Goal: Task Accomplishment & Management: Use online tool/utility

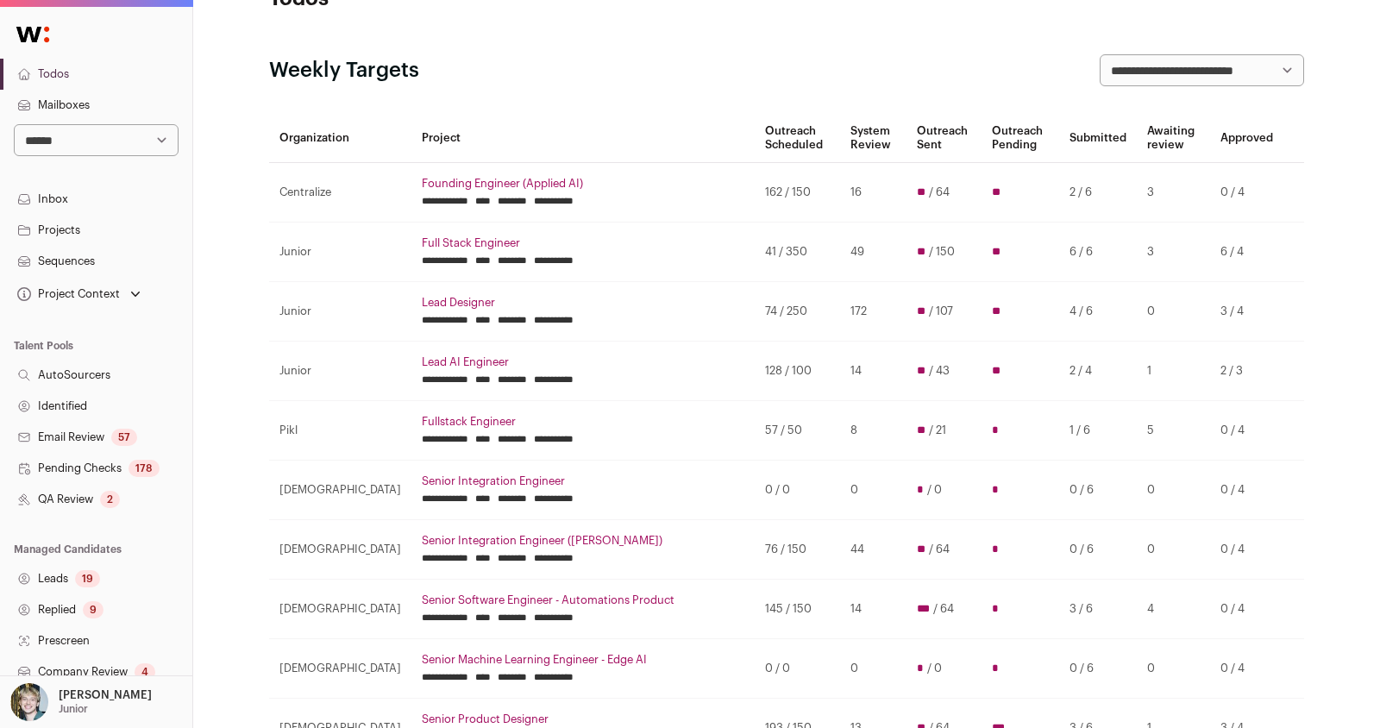
scroll to position [58, 0]
click at [502, 257] on input "********" at bounding box center [512, 259] width 29 height 14
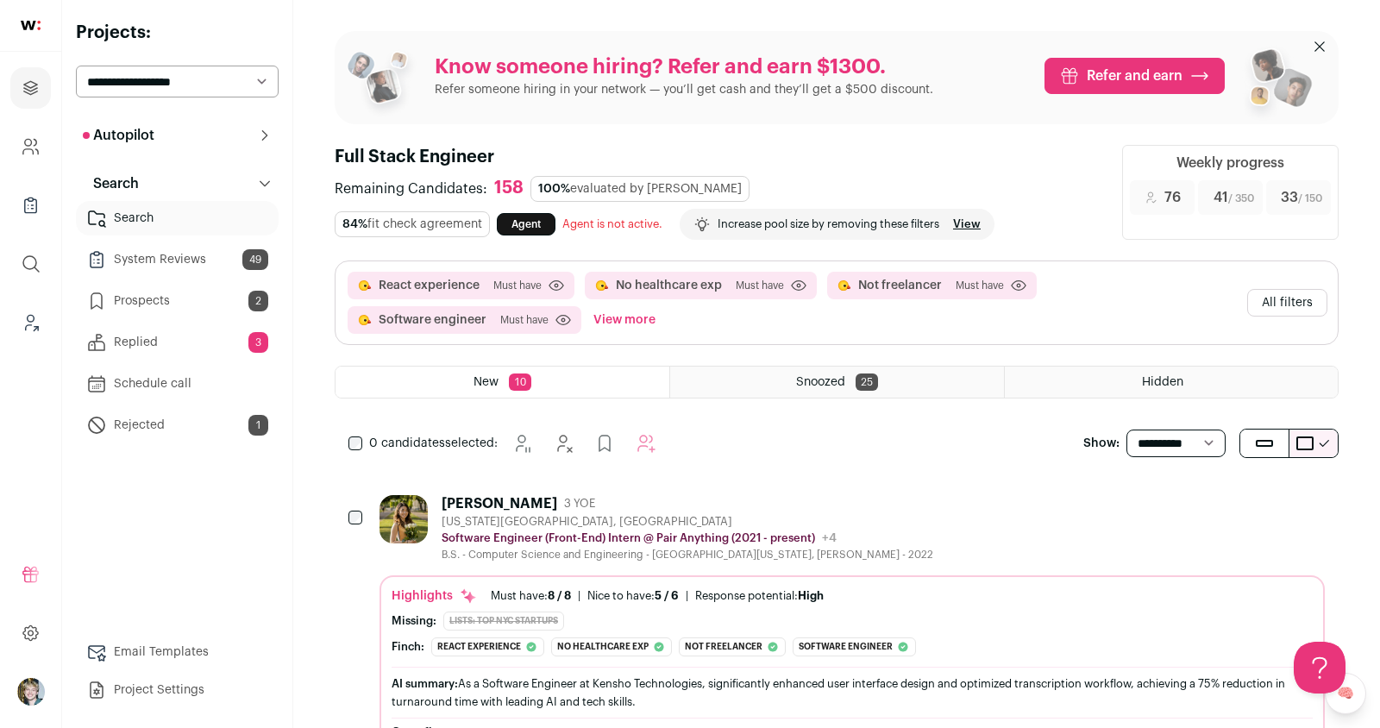
click at [225, 338] on link "Replied 3" at bounding box center [177, 342] width 203 height 35
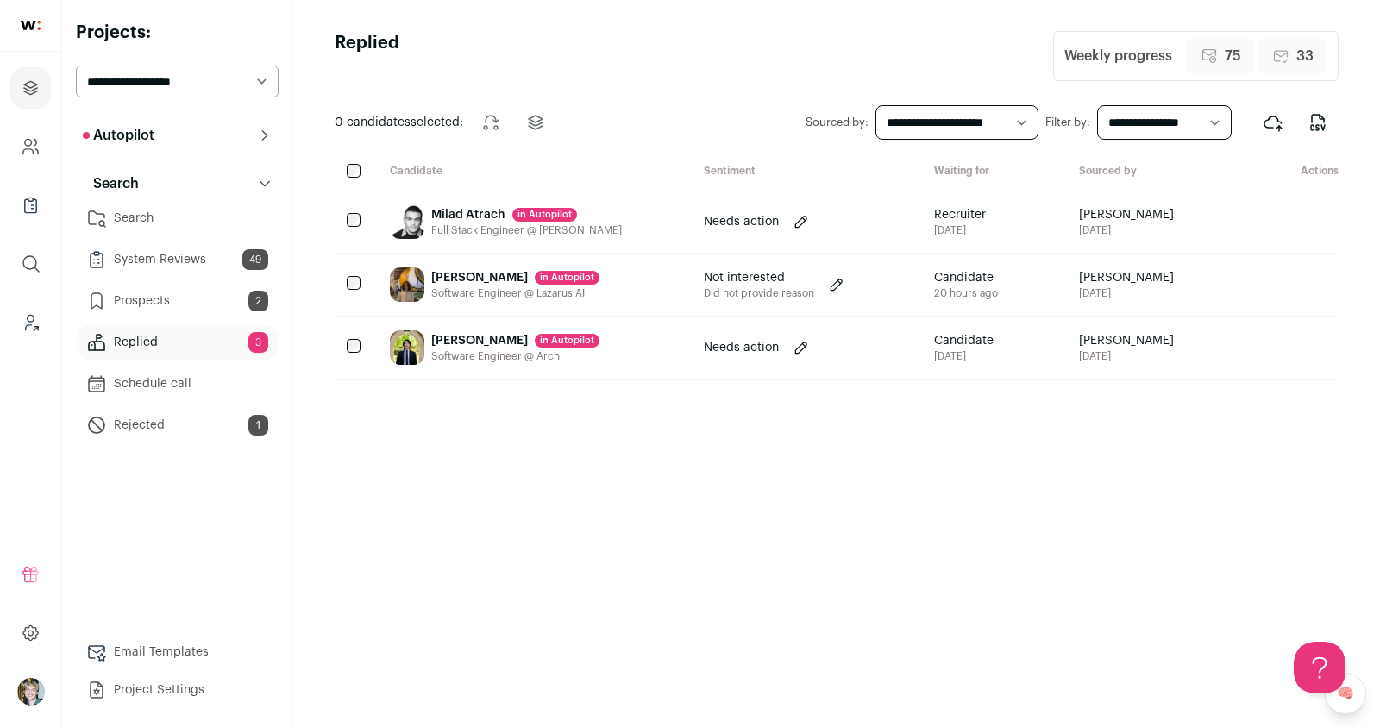
click at [182, 214] on link "Search" at bounding box center [177, 218] width 203 height 35
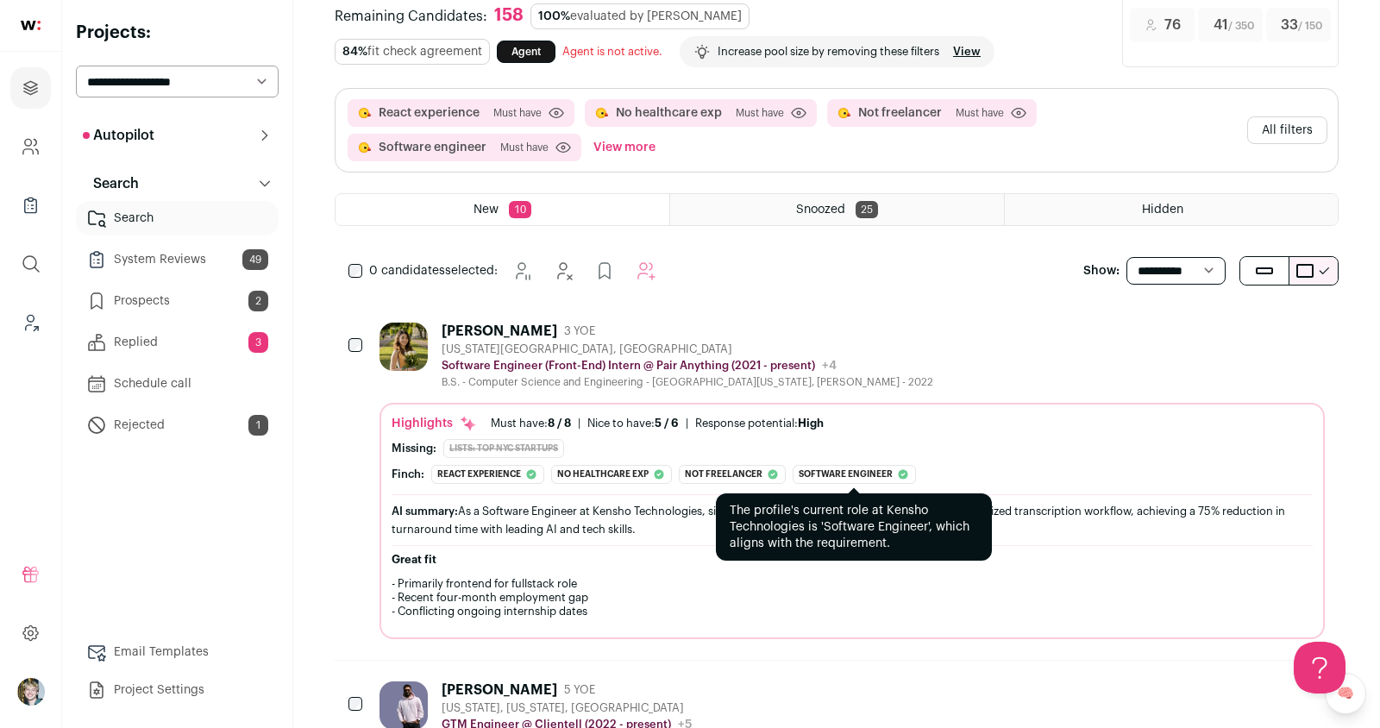
scroll to position [170, 0]
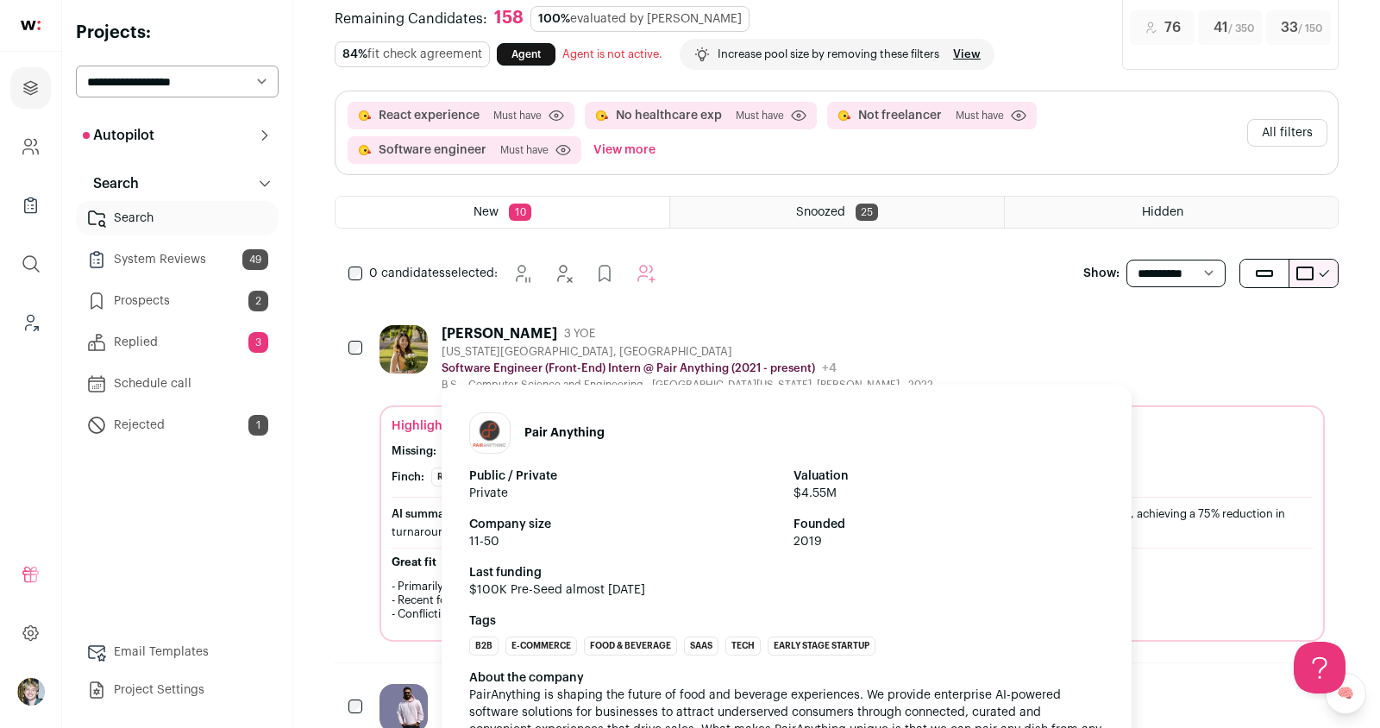
click at [719, 363] on p "Software Engineer (Front-End) Intern @ Pair Anything (2021 - present)" at bounding box center [628, 368] width 373 height 14
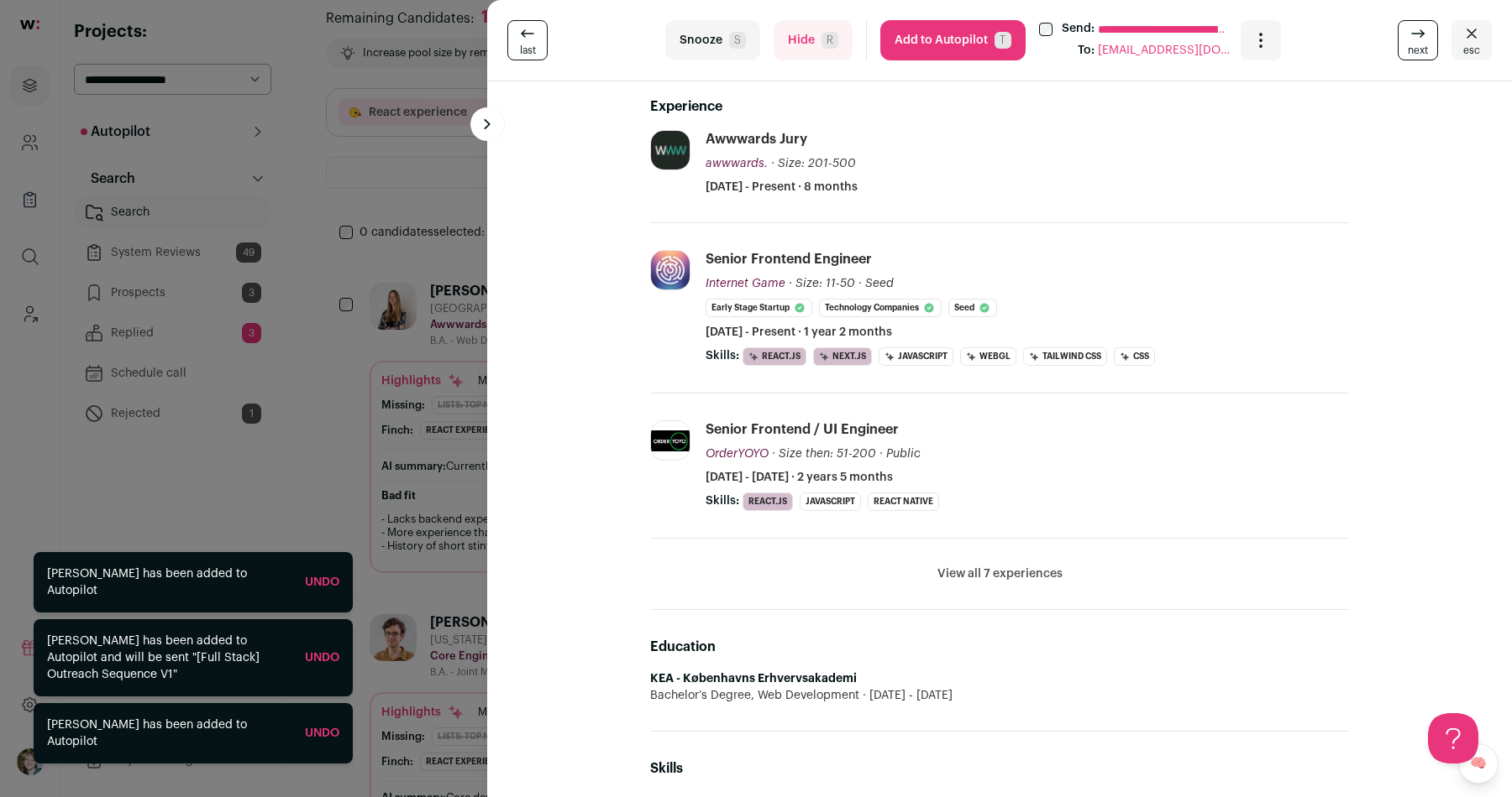
scroll to position [467, 0]
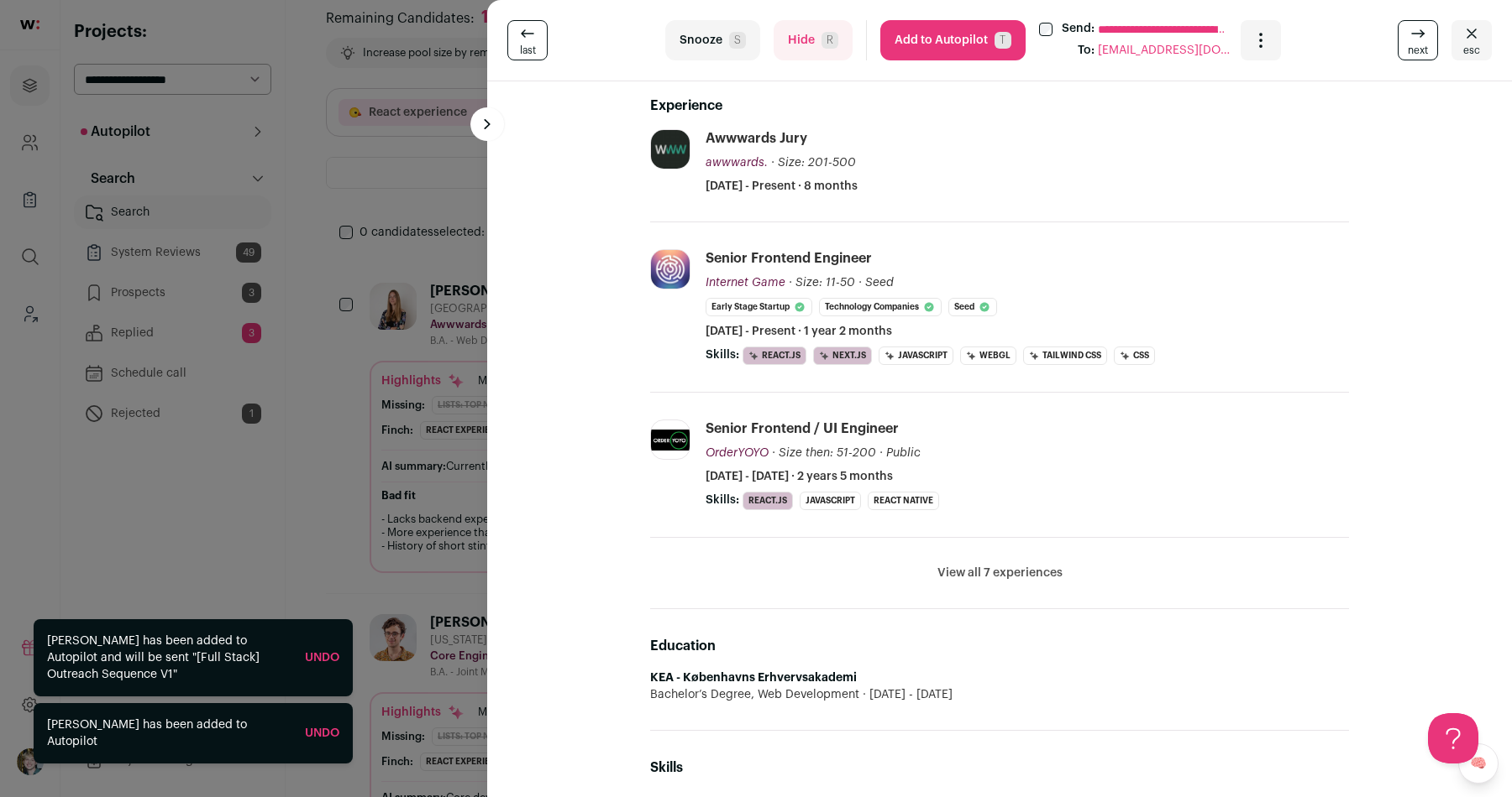
click at [996, 567] on button "View all 7 experiences" at bounding box center [1000, 572] width 126 height 17
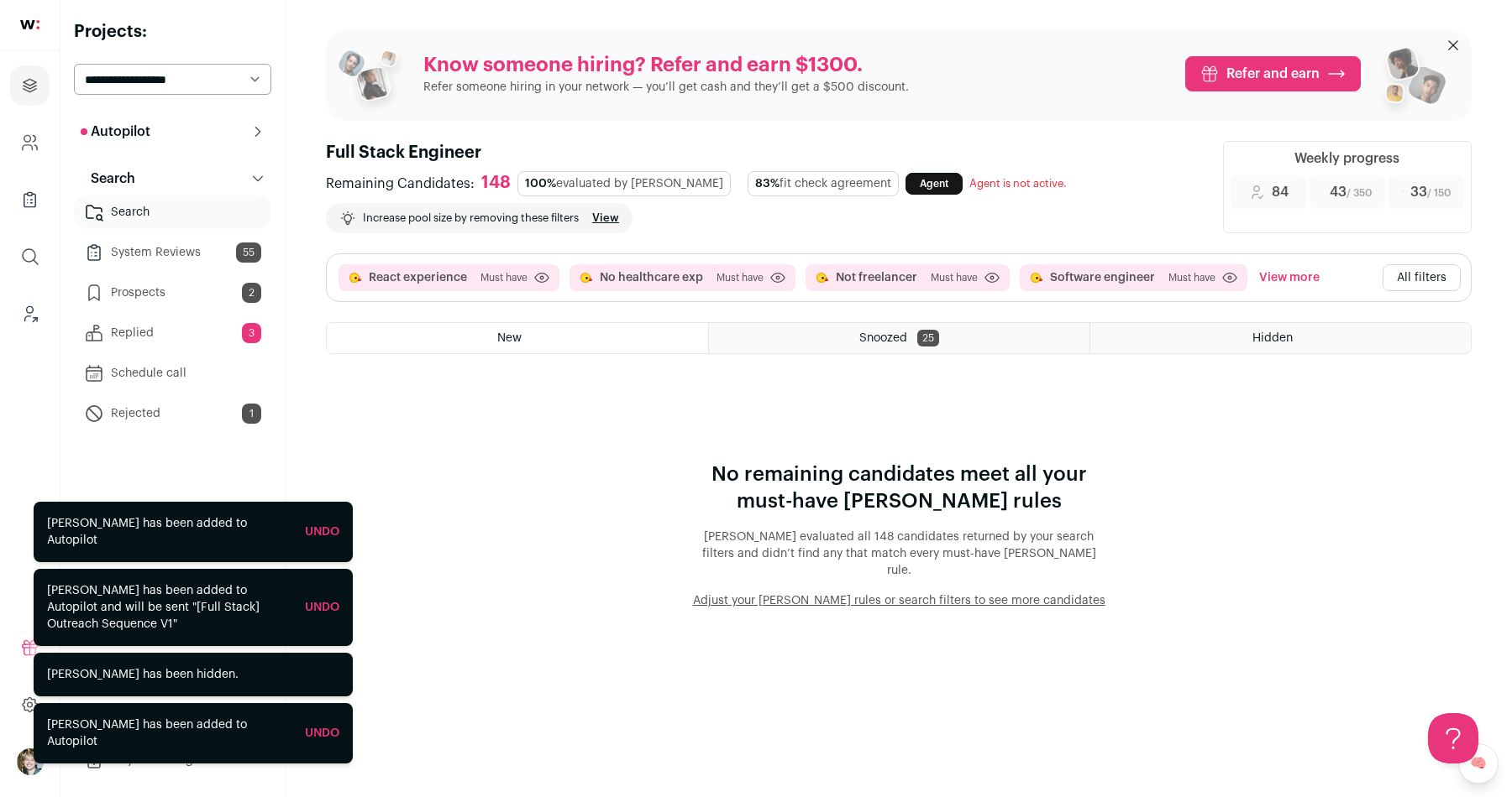
scroll to position [0, 0]
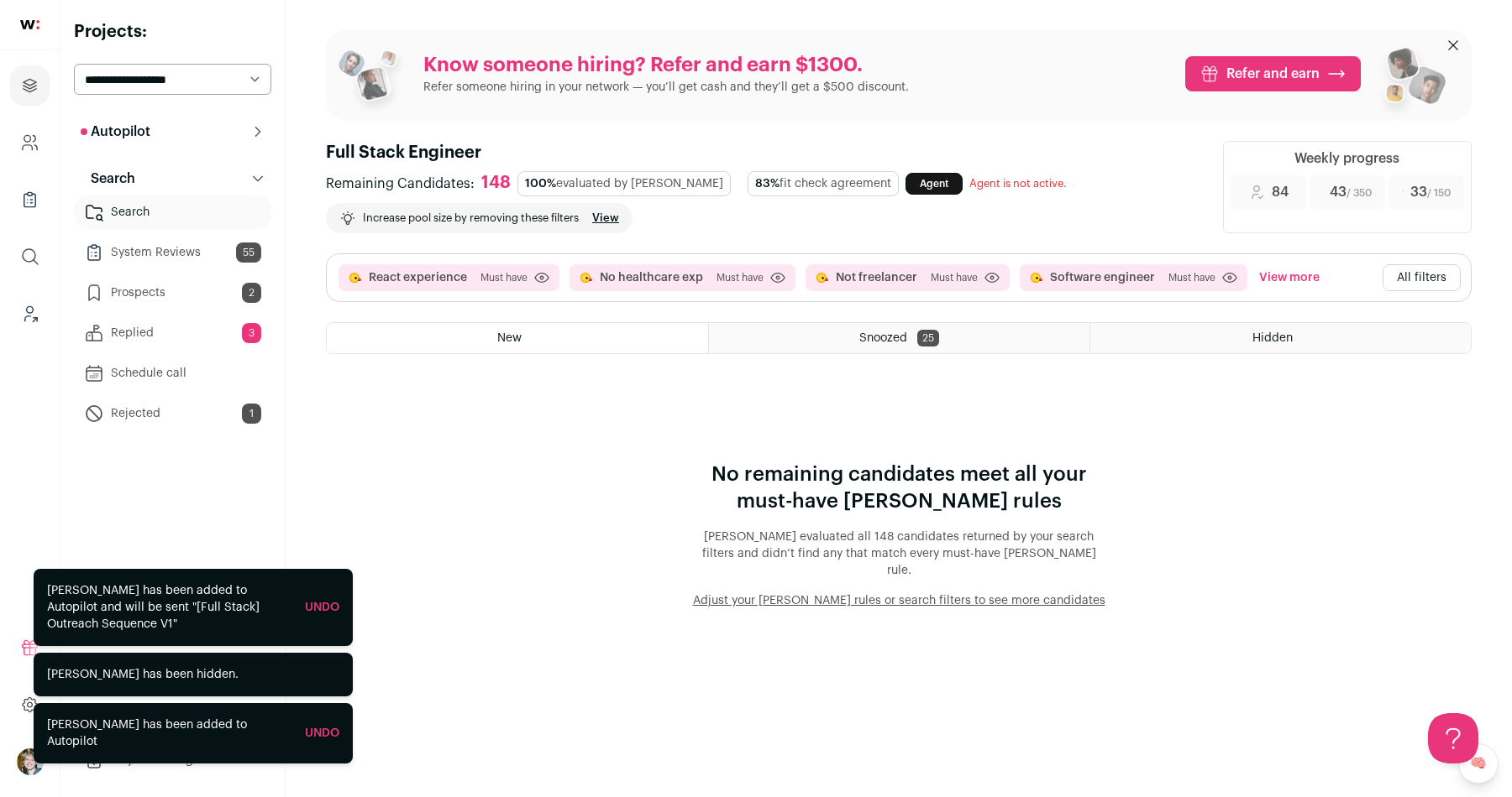
click at [1343, 273] on button "All filters" at bounding box center [1421, 278] width 78 height 27
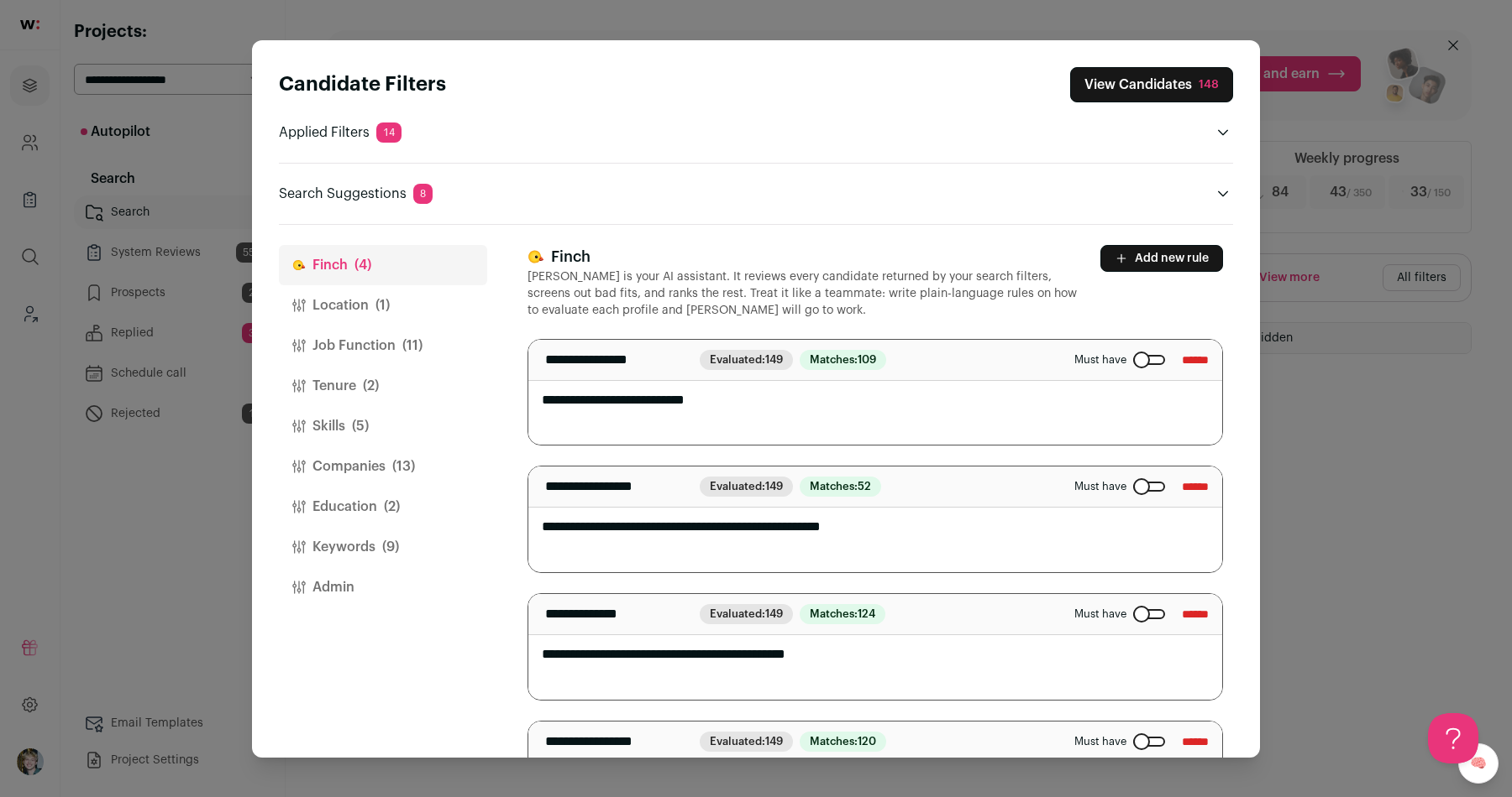
click at [1135, 358] on div "Close modal via background" at bounding box center [1149, 360] width 32 height 10
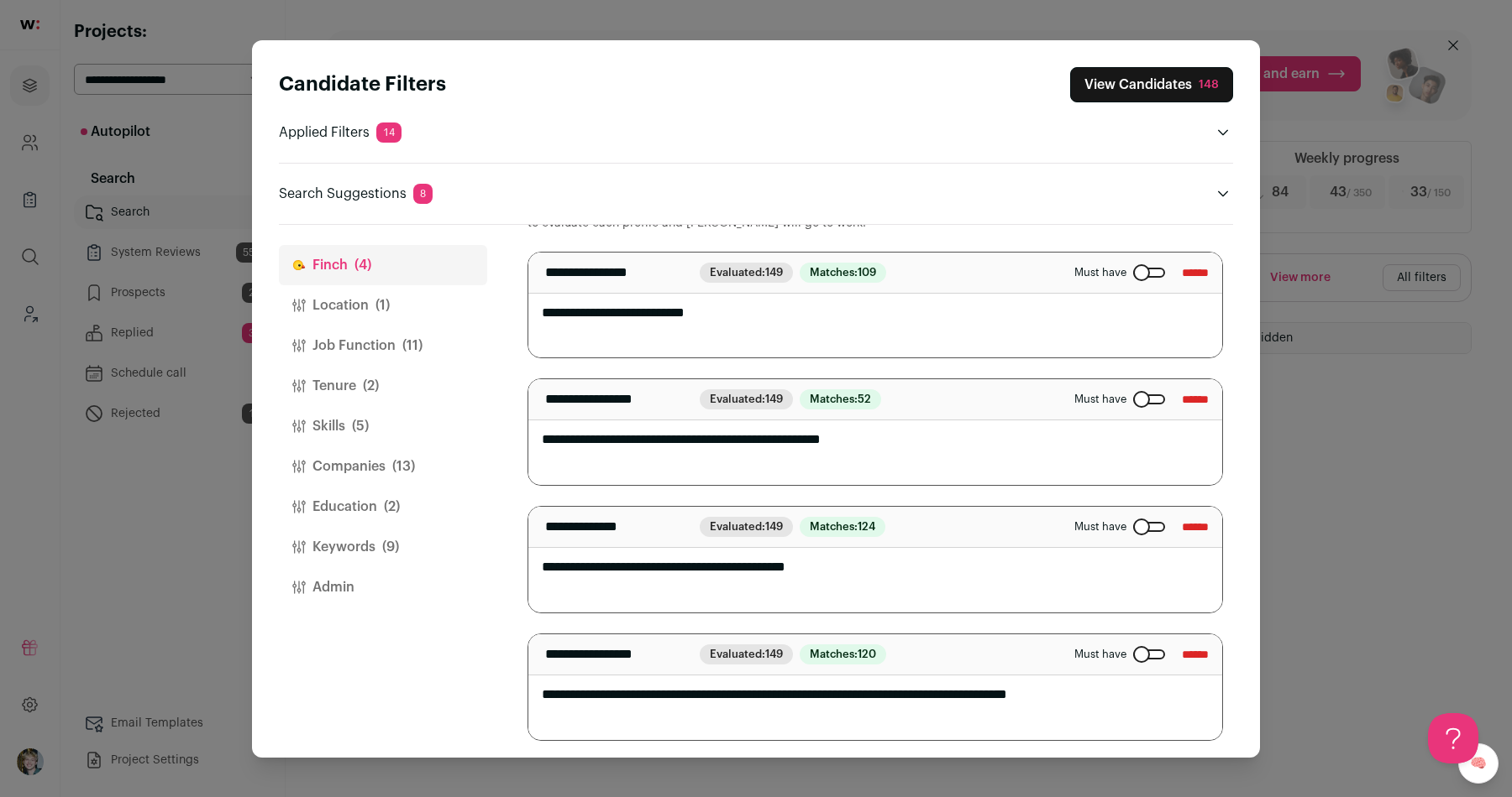
click at [395, 308] on button "Location (1)" at bounding box center [383, 305] width 208 height 40
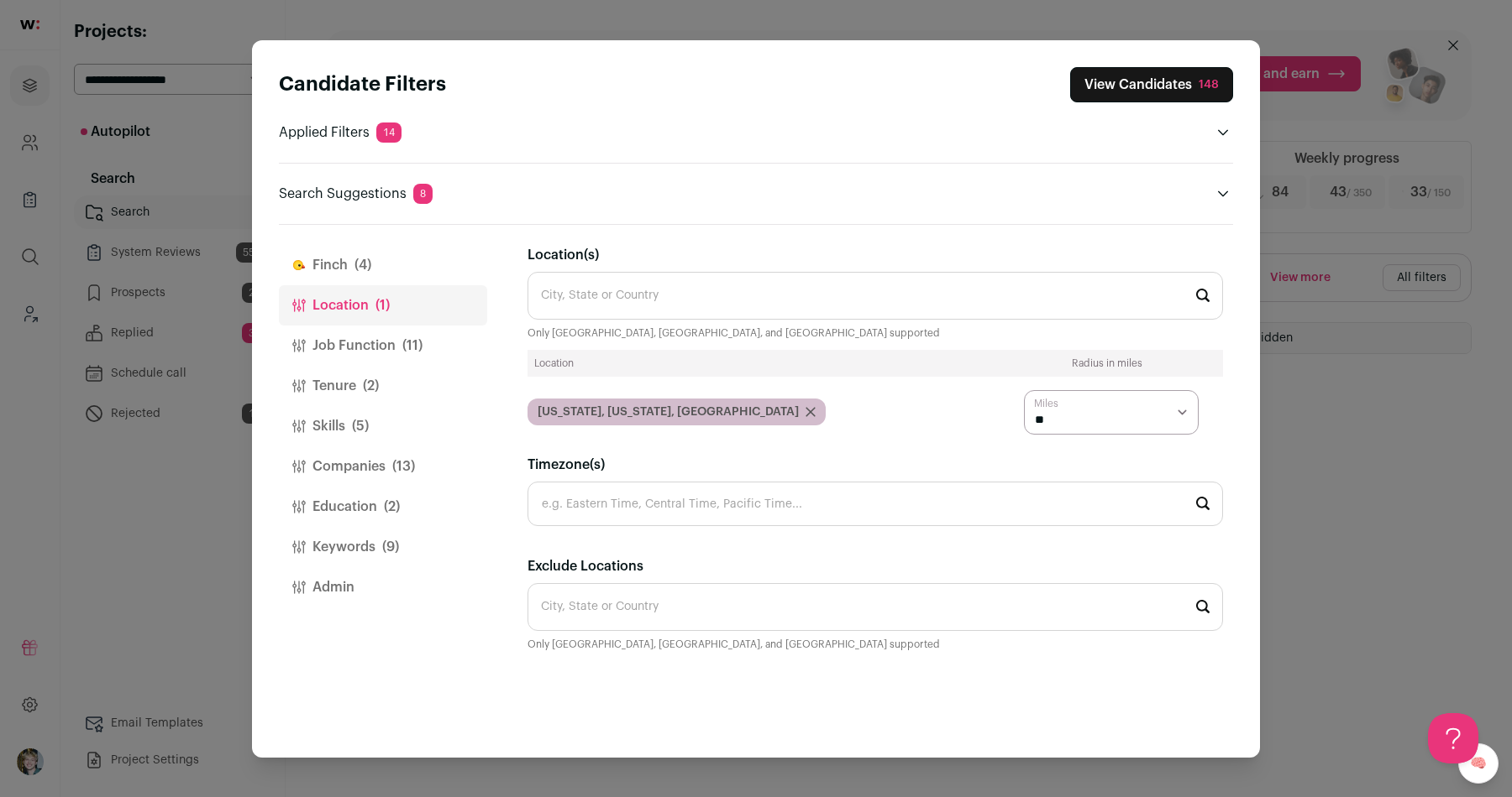
click at [391, 351] on button "Job Function (11)" at bounding box center [383, 345] width 208 height 40
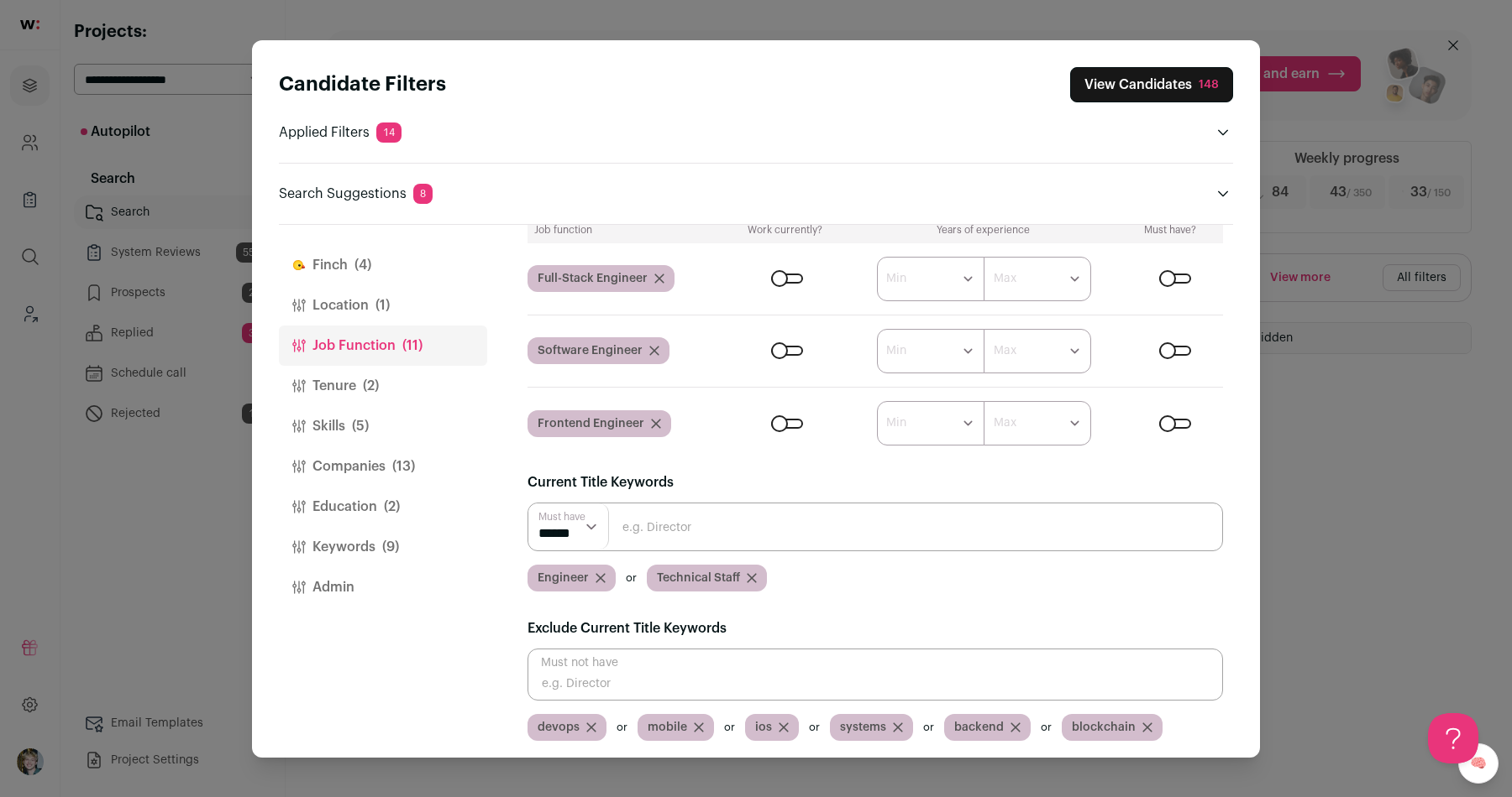
click at [385, 377] on button "Tenure (2)" at bounding box center [383, 385] width 208 height 40
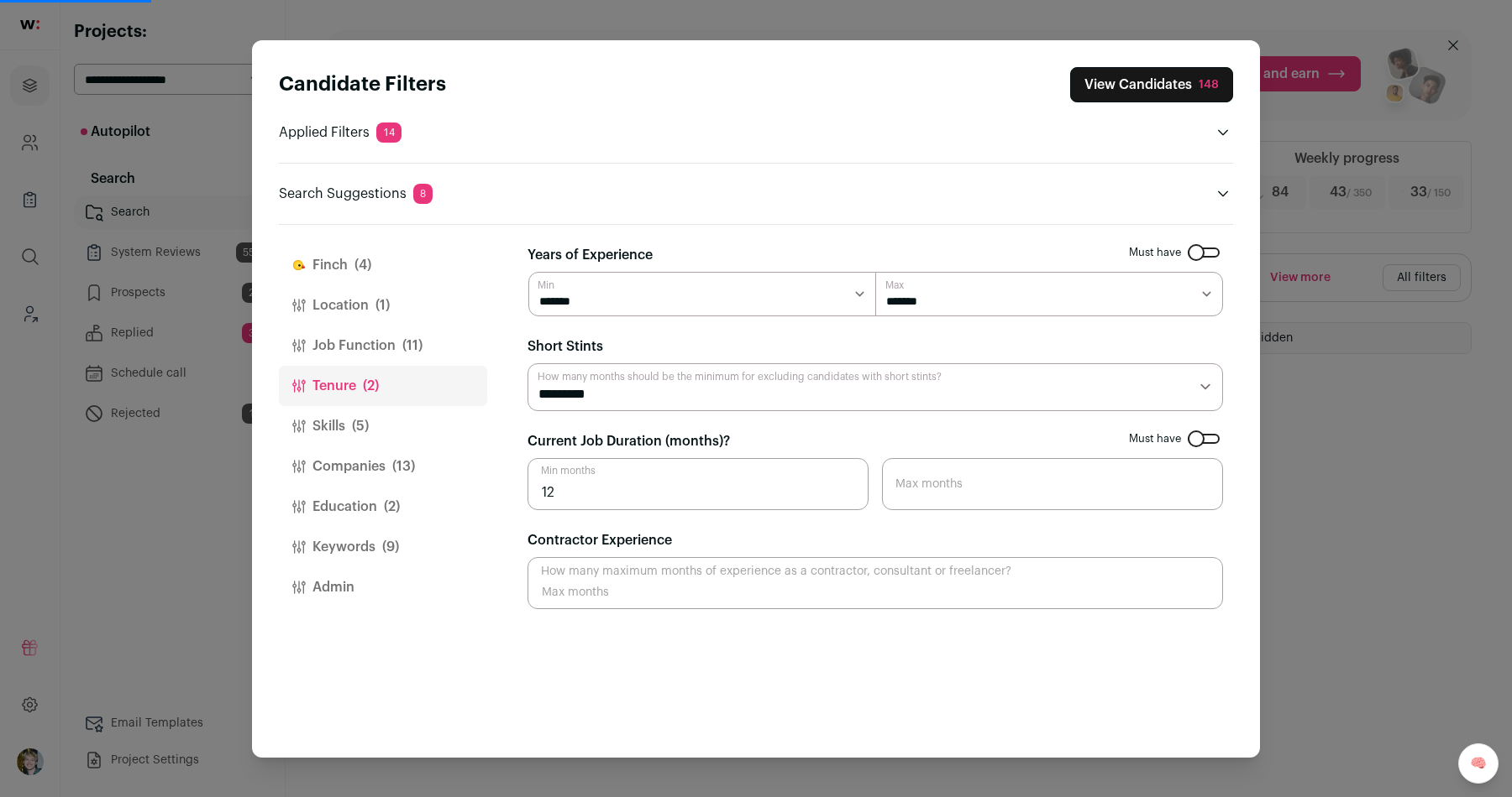
click at [904, 296] on select "******* ******* ******* ******* ******* ******* ******* ******** ******** *****…" at bounding box center [1049, 294] width 348 height 45
select select "**"
click at [875, 272] on select "******* ******* ******* ******* ******* ******* ******* ******** ******** *****…" at bounding box center [1049, 294] width 348 height 45
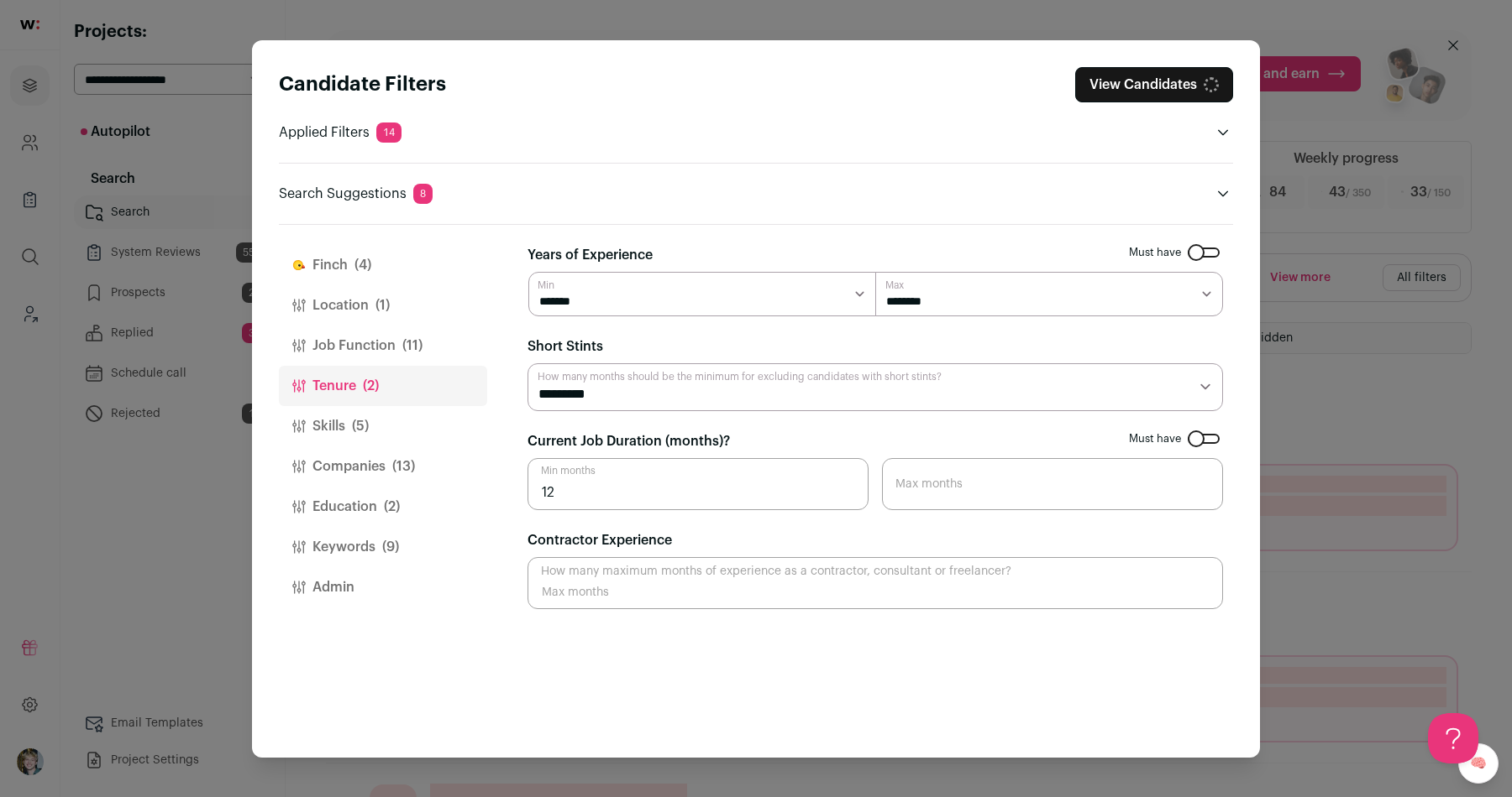
click at [373, 433] on button "Skills (5)" at bounding box center [383, 425] width 208 height 40
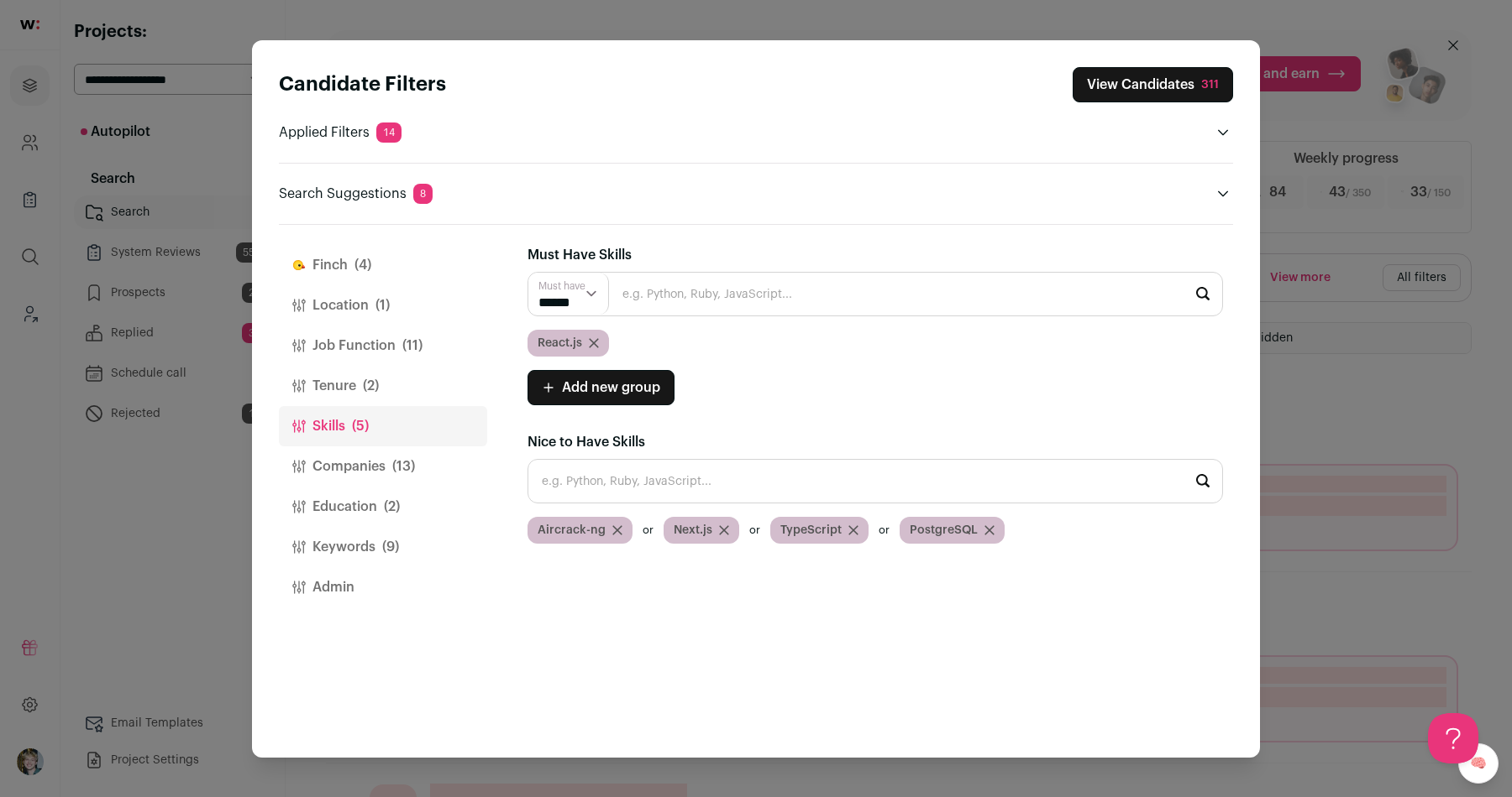
click at [387, 387] on button "Tenure (2)" at bounding box center [383, 385] width 208 height 40
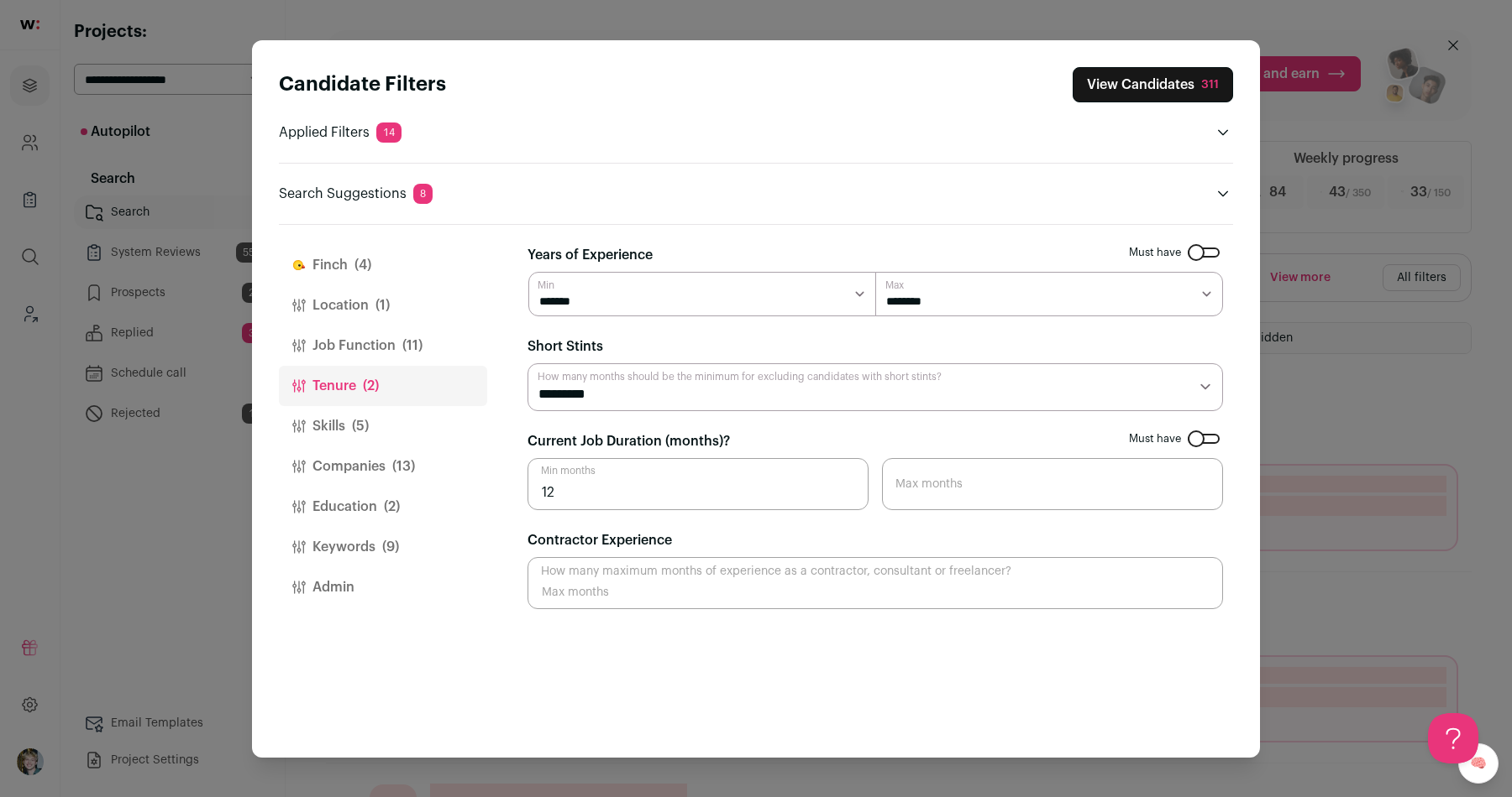
click at [656, 497] on input "12" at bounding box center [698, 484] width 341 height 52
click at [357, 451] on button "Companies (13)" at bounding box center [383, 466] width 208 height 40
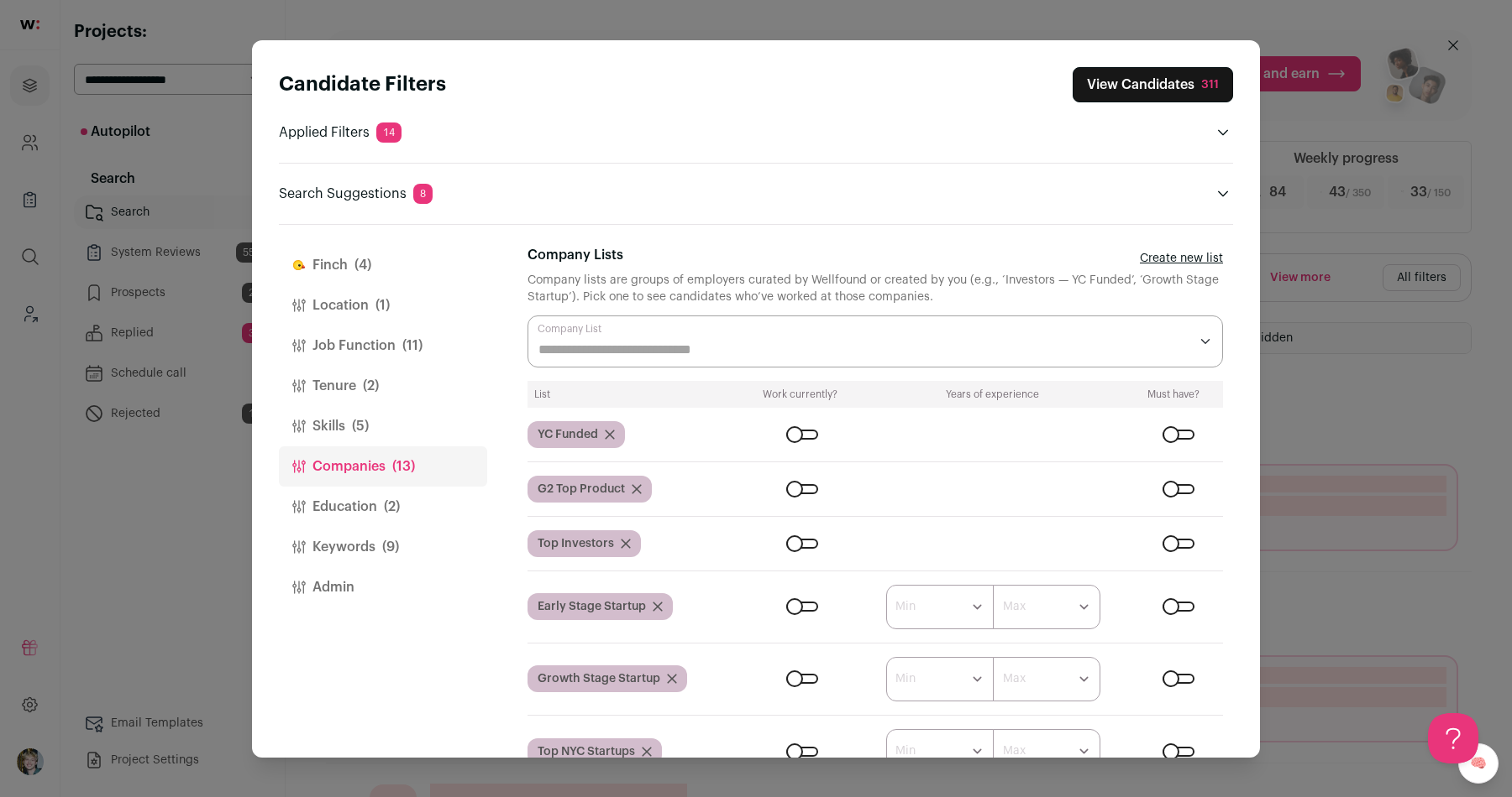
click at [358, 424] on span "(5)" at bounding box center [359, 426] width 17 height 20
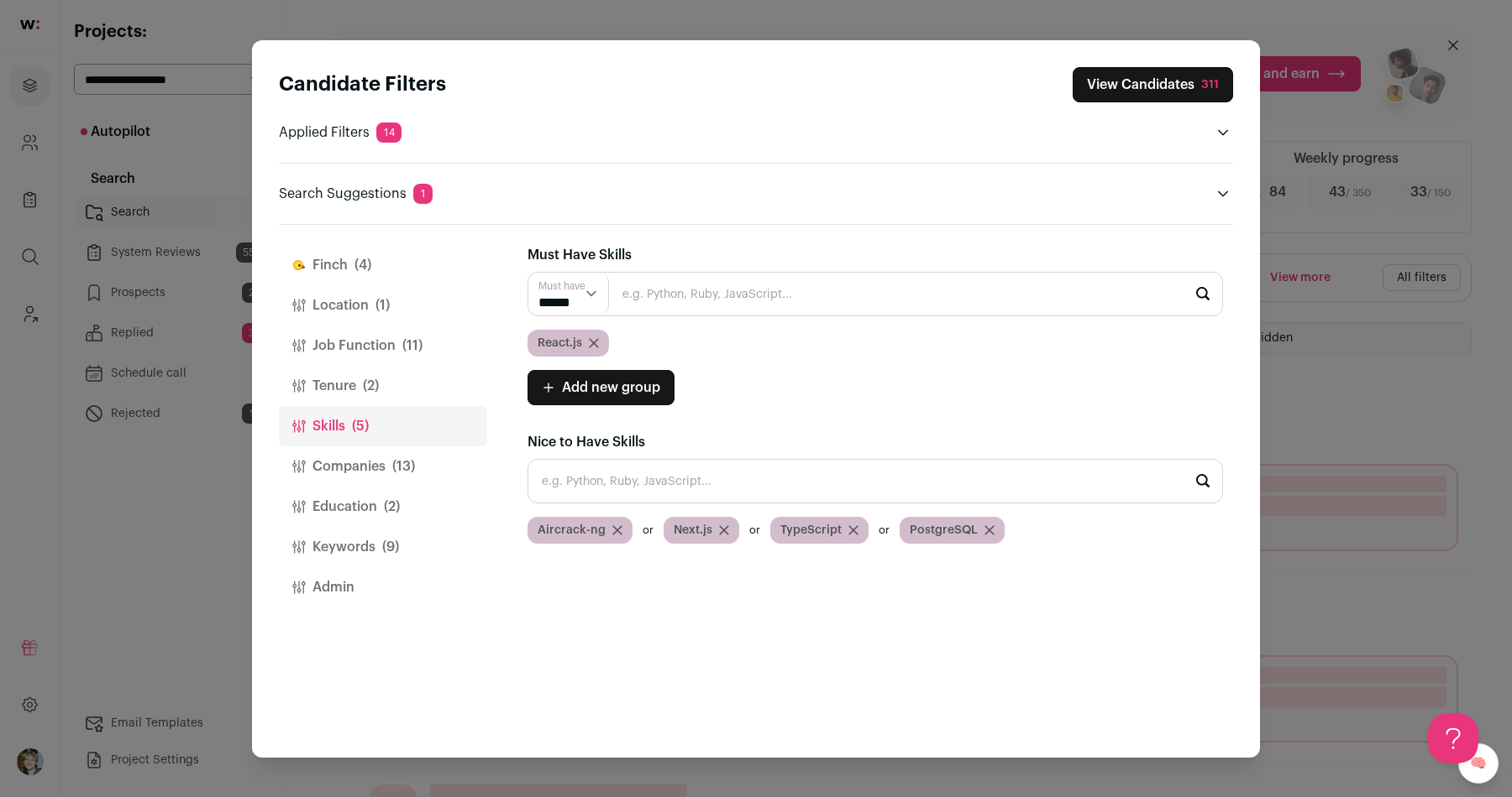
click at [389, 464] on button "Companies (13)" at bounding box center [383, 466] width 208 height 40
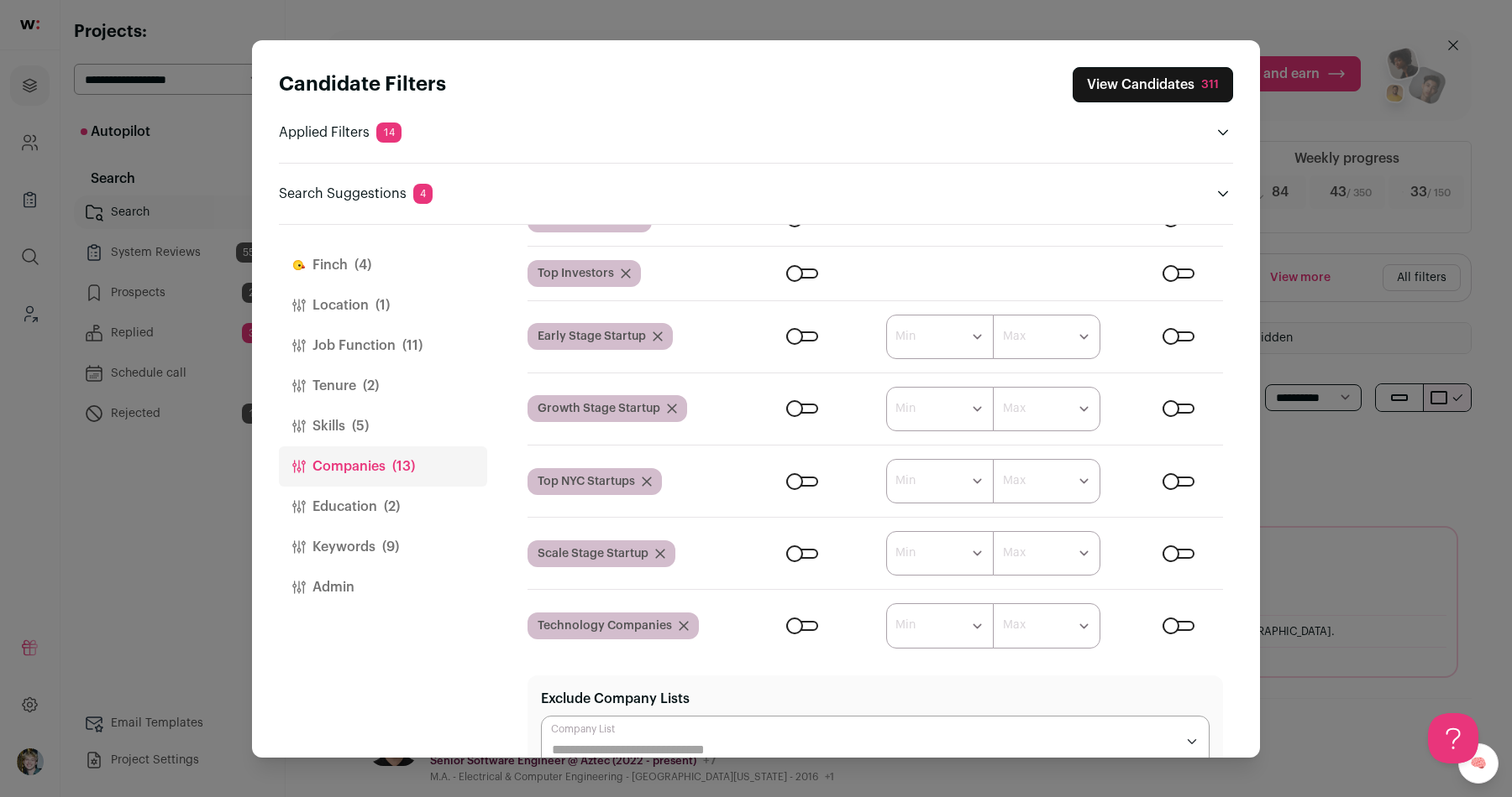
scroll to position [271, 0]
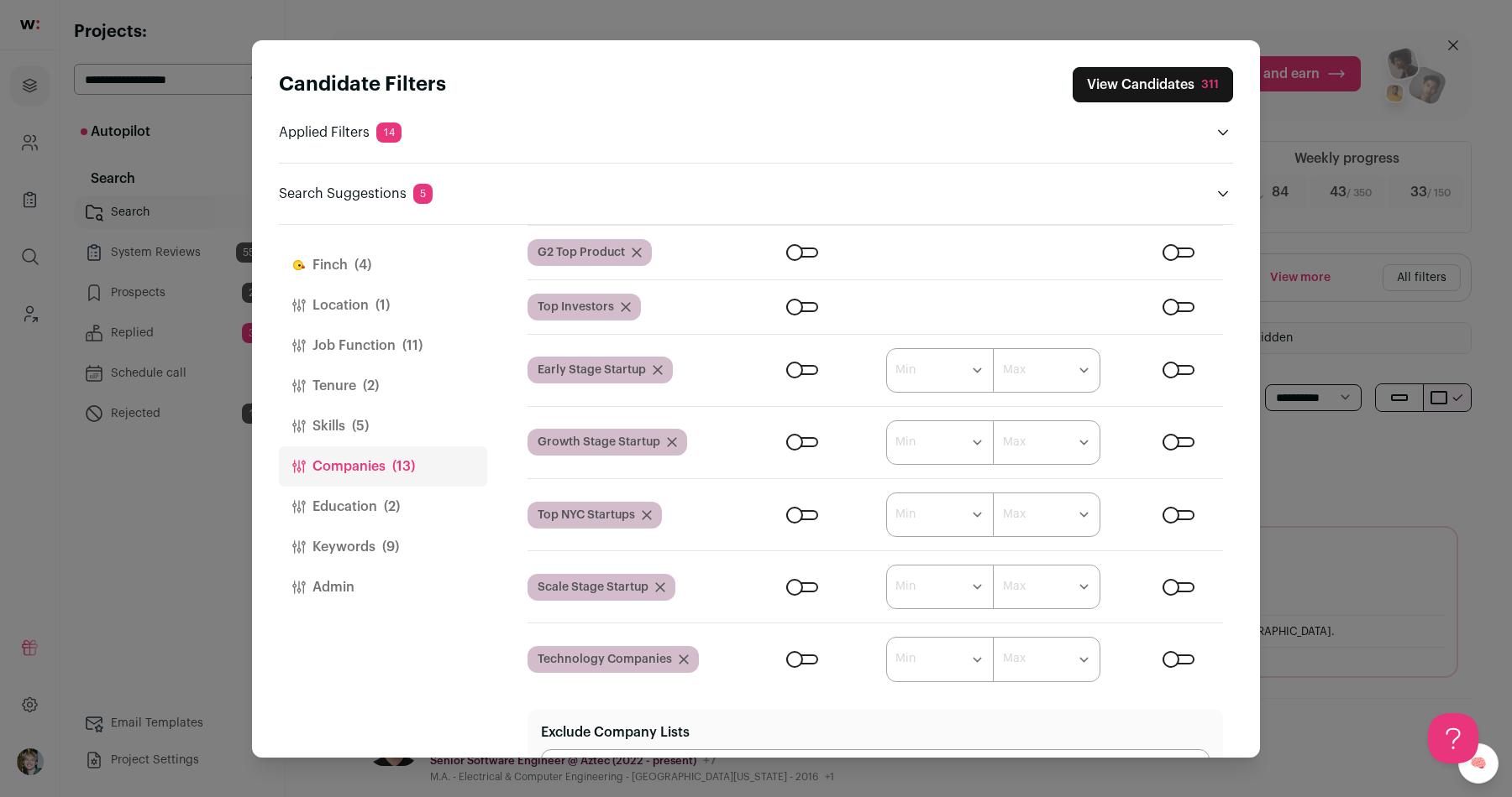
click at [1179, 583] on div "Close modal via background" at bounding box center [1178, 588] width 32 height 10
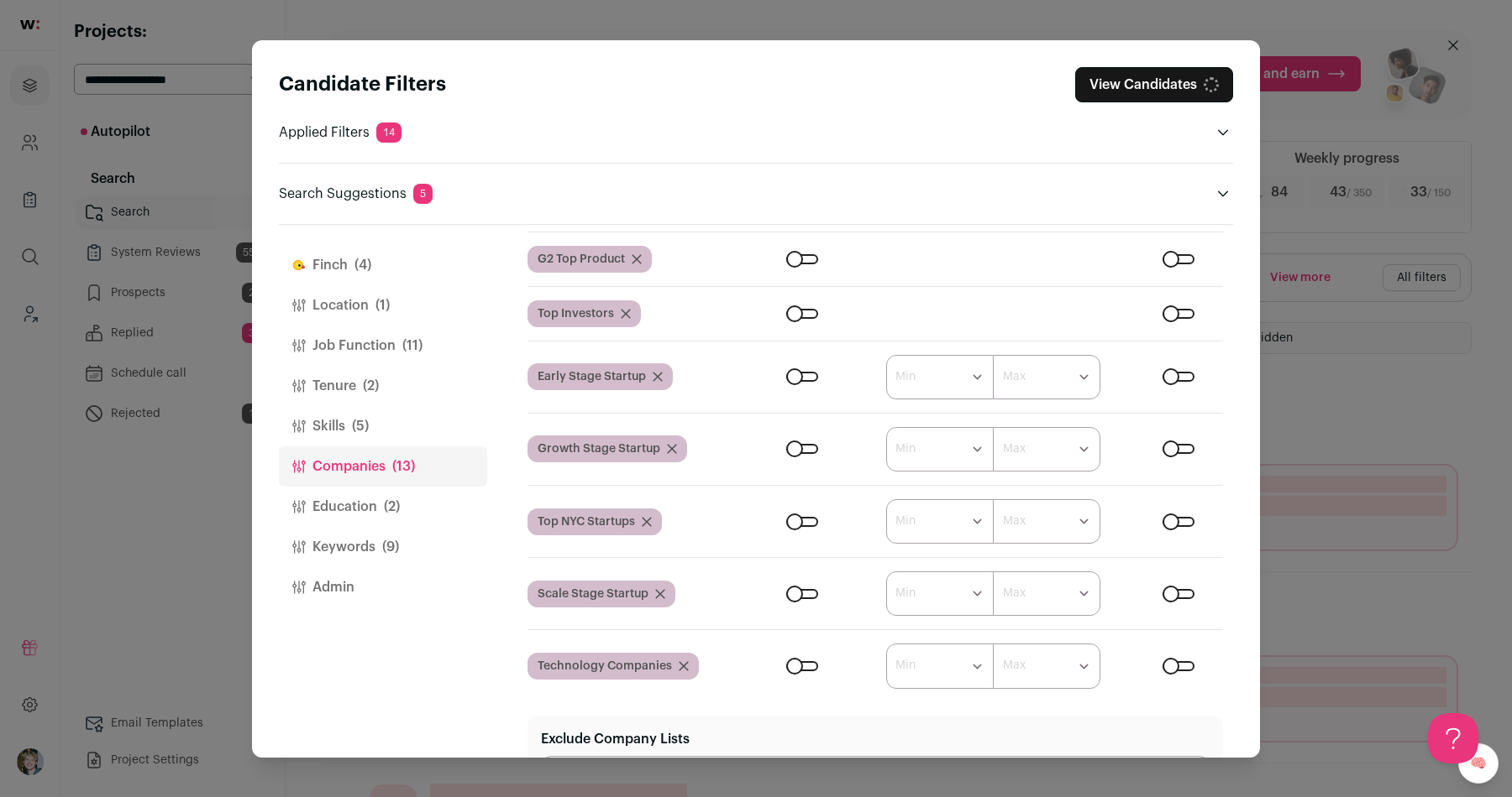
click at [790, 591] on div "Close modal via background" at bounding box center [801, 594] width 32 height 10
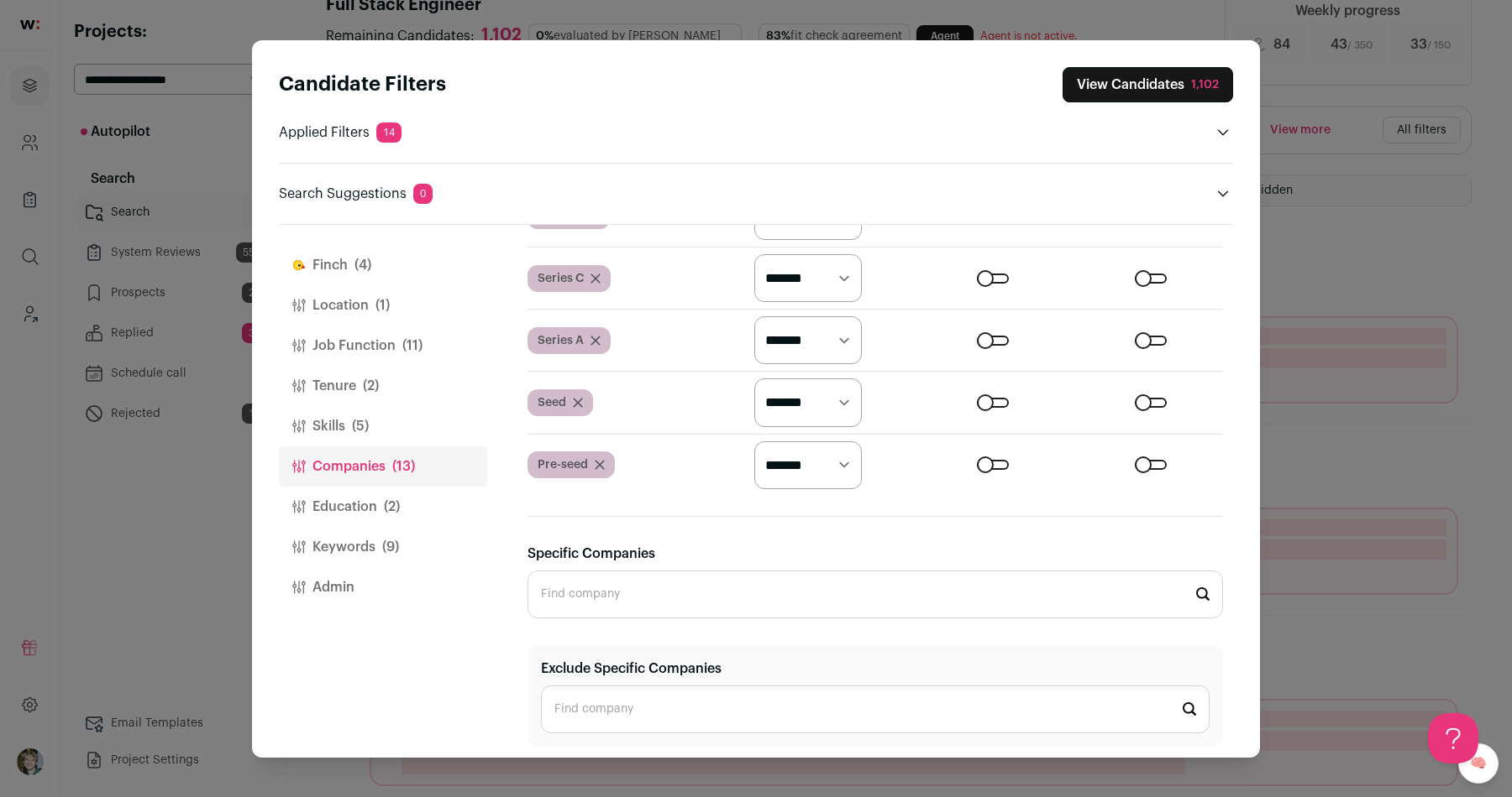
scroll to position [186, 0]
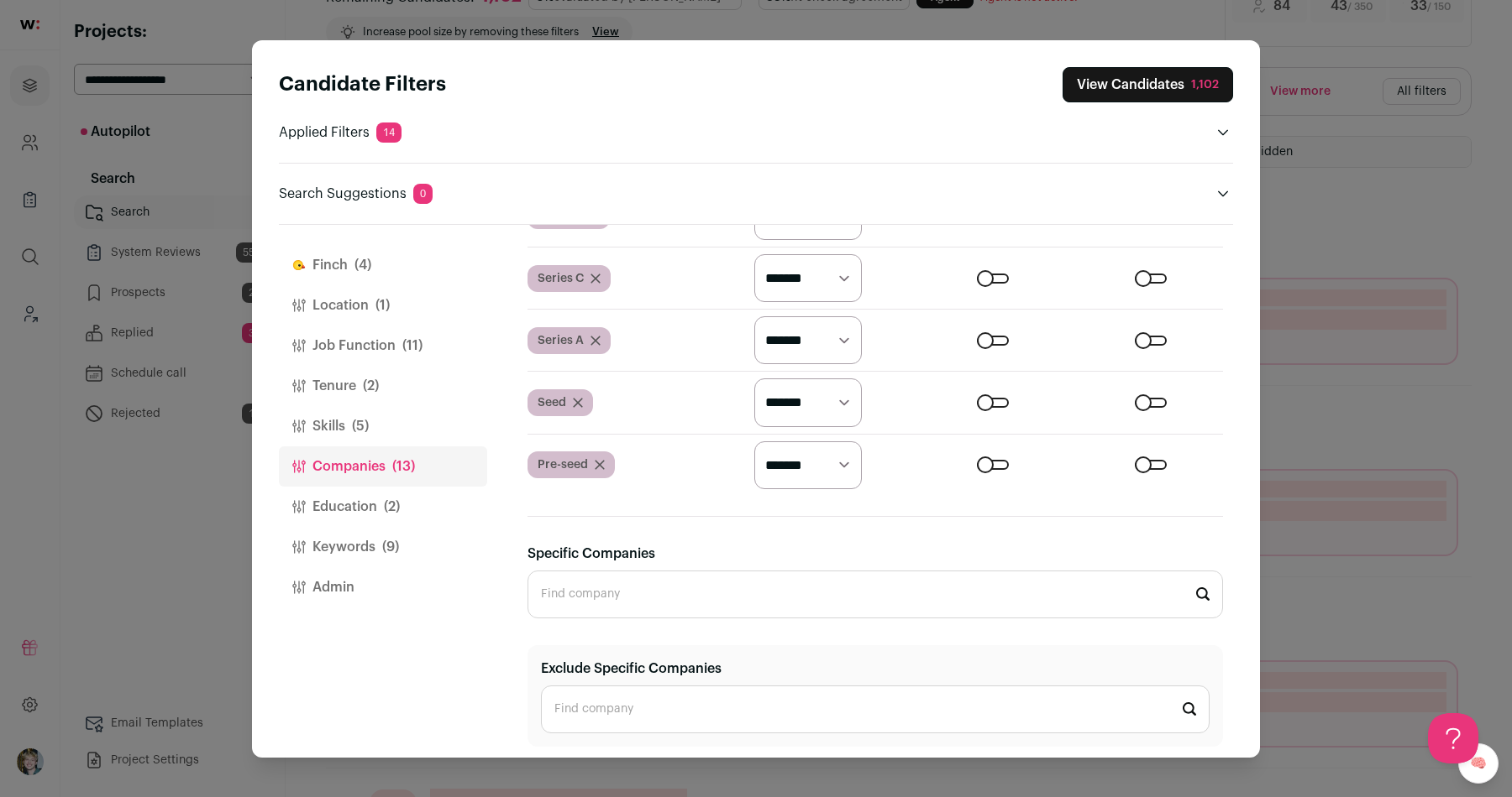
click at [397, 520] on button "Education (2)" at bounding box center [383, 506] width 208 height 40
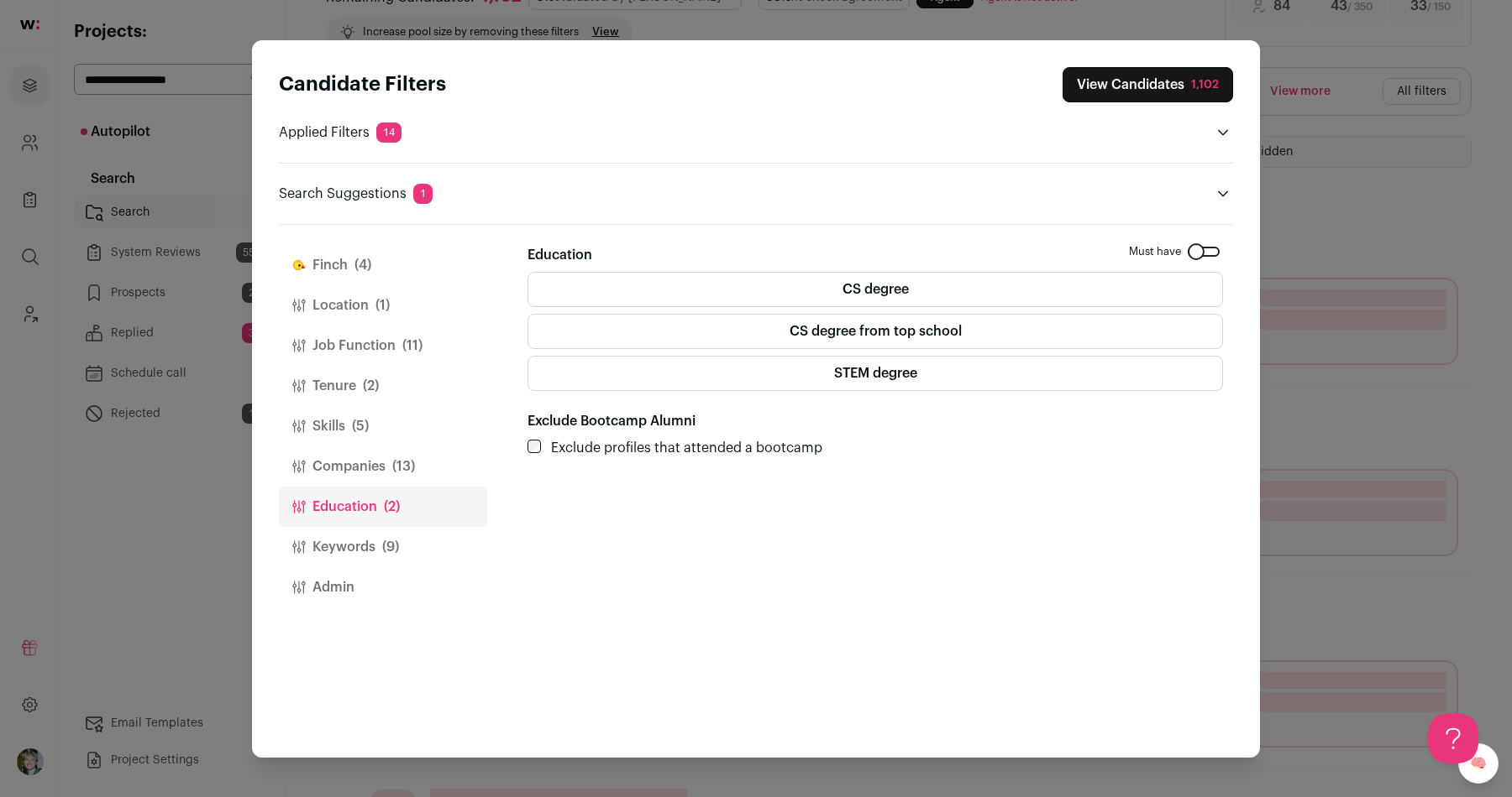
click at [389, 541] on span "(9)" at bounding box center [389, 547] width 17 height 20
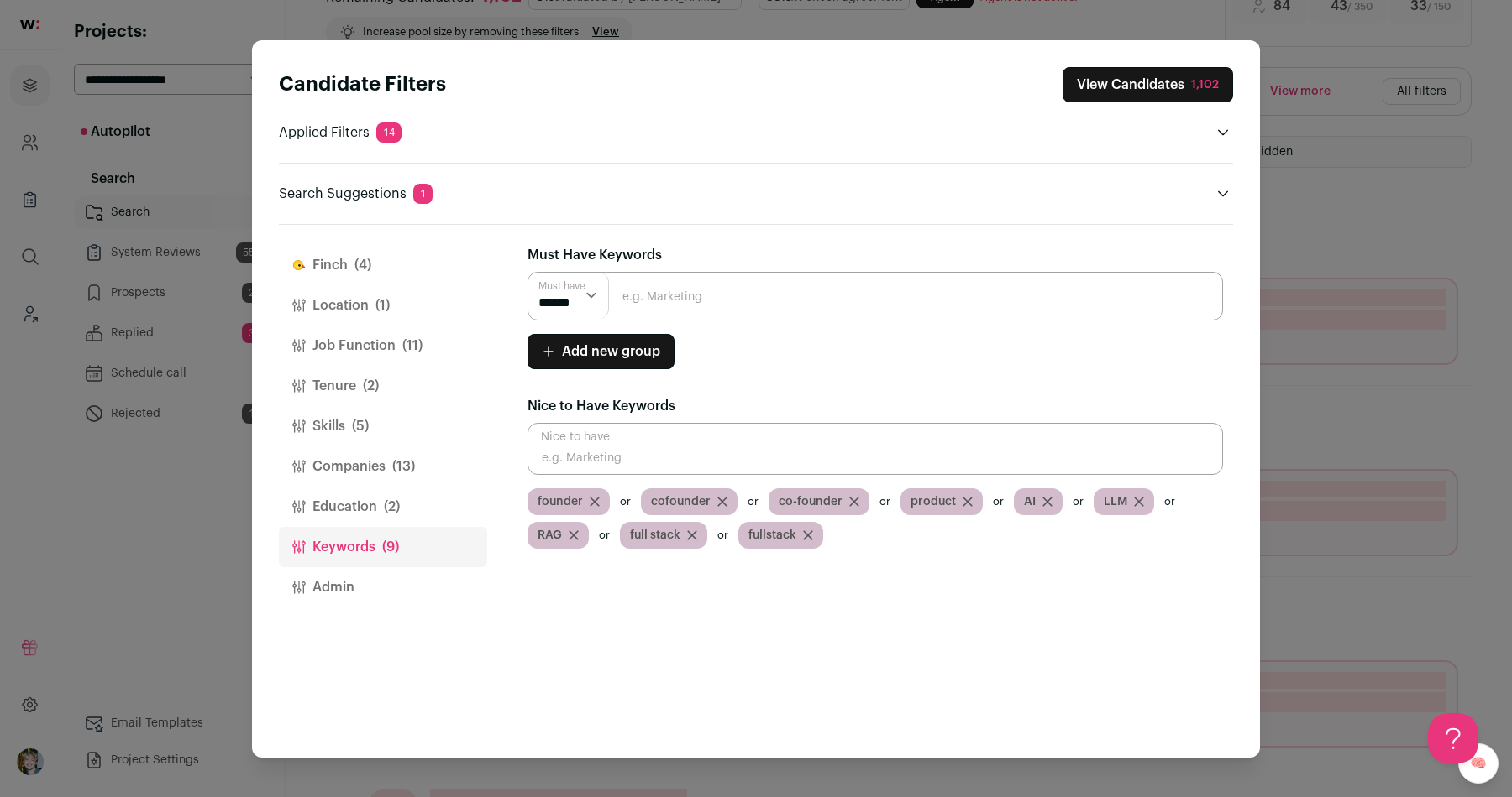
click at [392, 571] on button "Admin" at bounding box center [383, 587] width 208 height 40
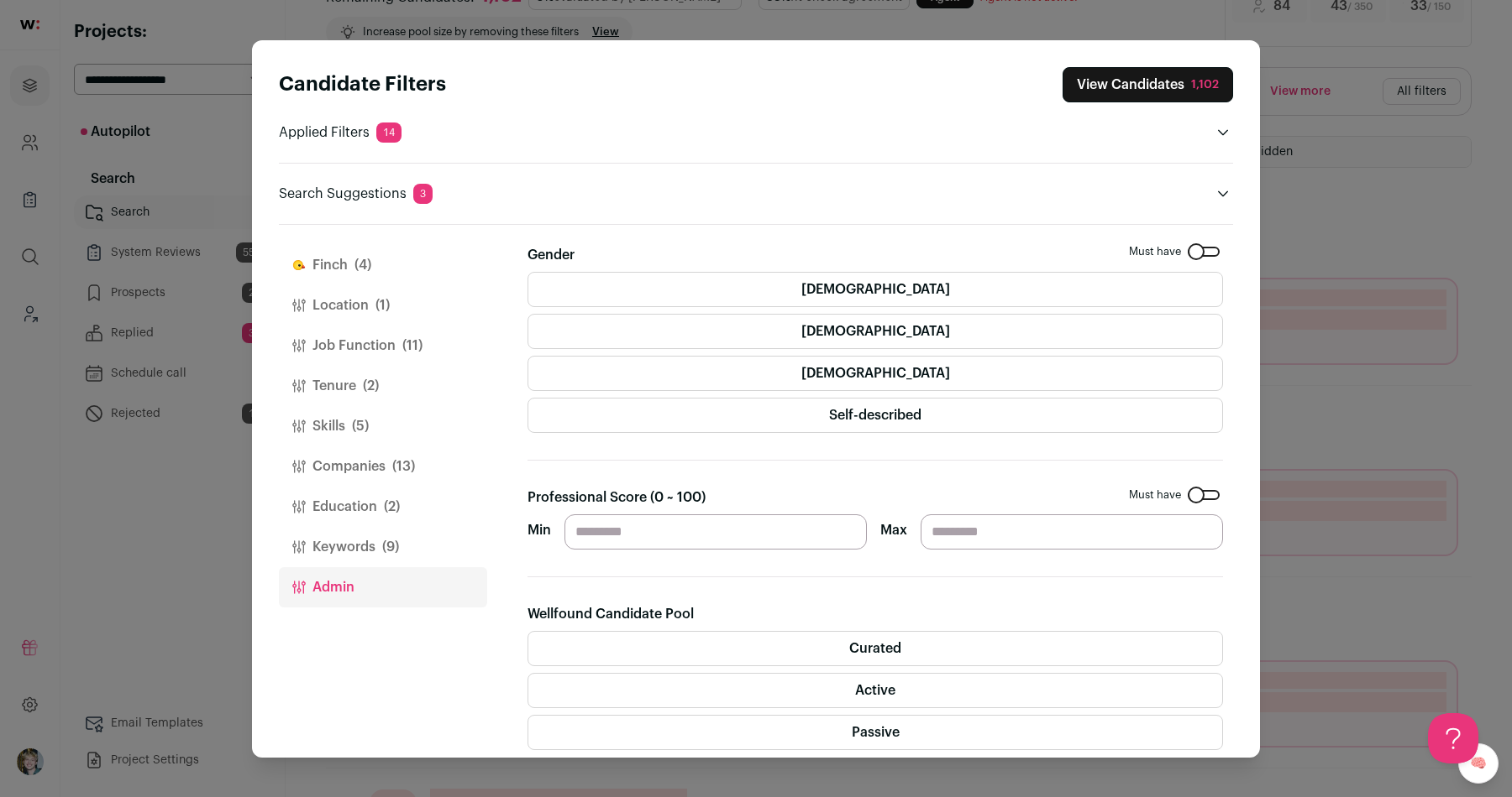
click at [370, 245] on button "Finch (4)" at bounding box center [383, 265] width 208 height 40
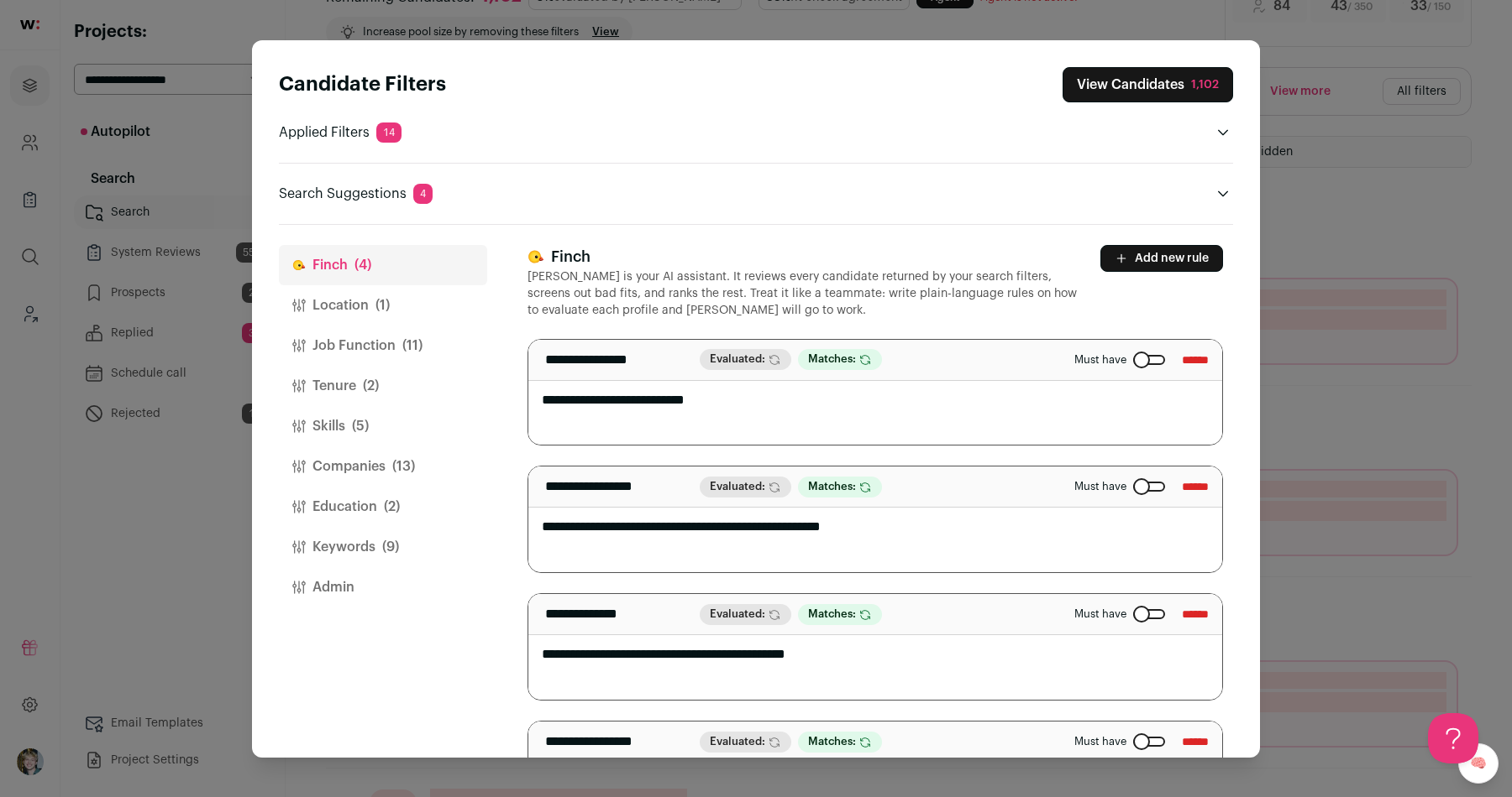
click at [1151, 89] on button "View Candidates 1,102" at bounding box center [1147, 85] width 170 height 35
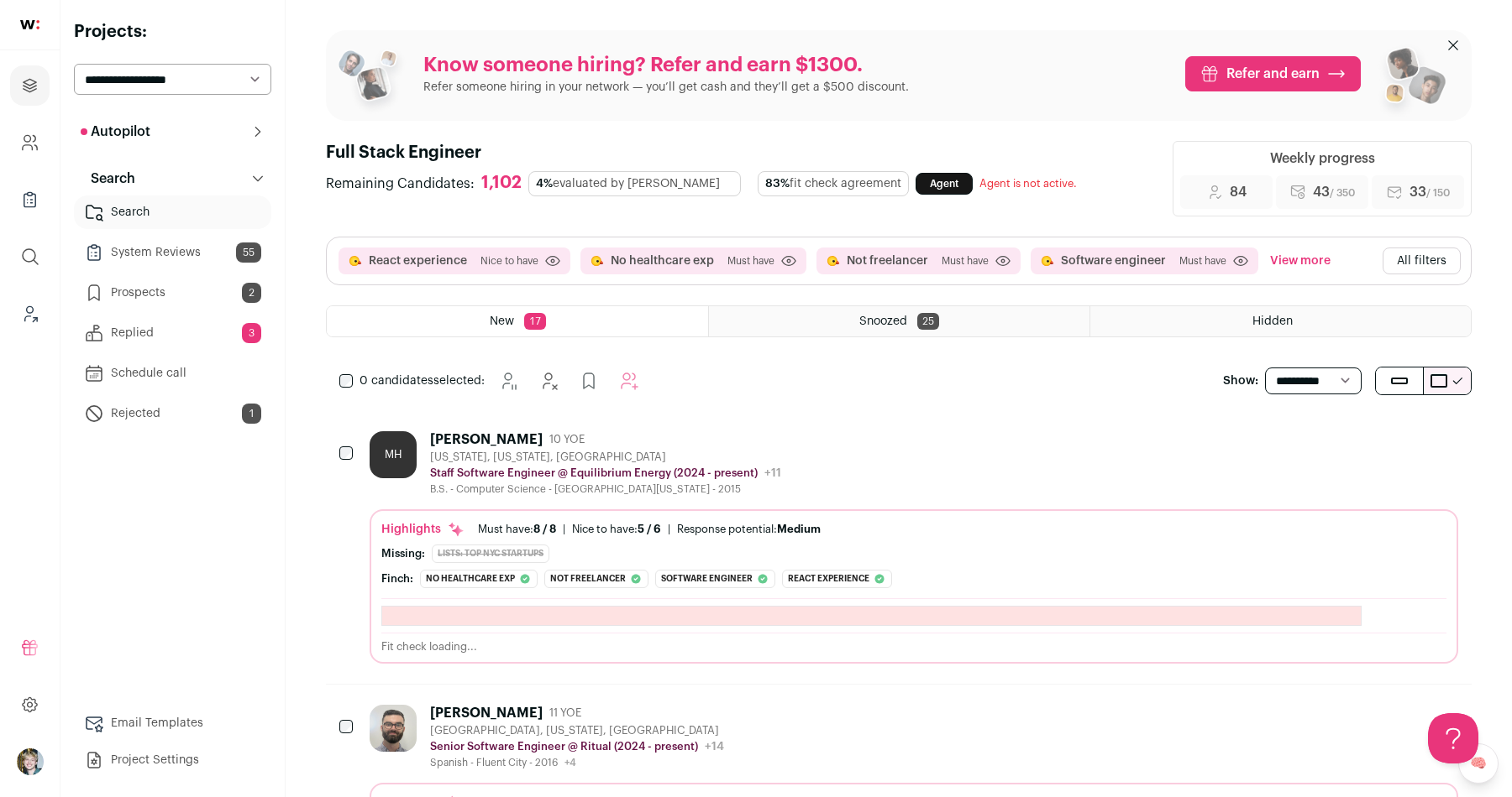
scroll to position [0, 0]
click at [793, 485] on div "MH Matthew Hoffman 10 YOE New York, New York, United States Staff Software Engi…" at bounding box center [914, 463] width 1088 height 64
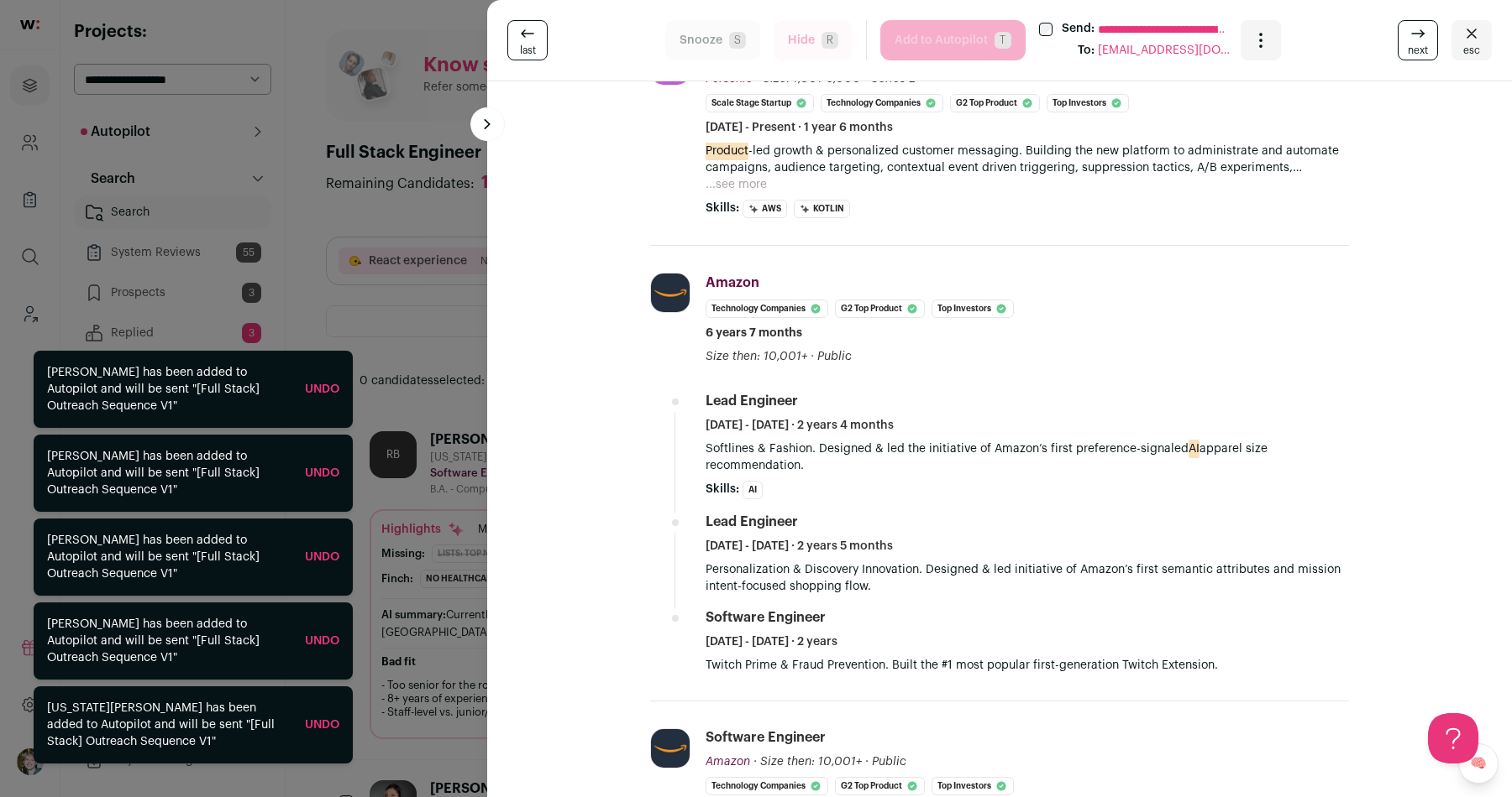
scroll to position [556, 0]
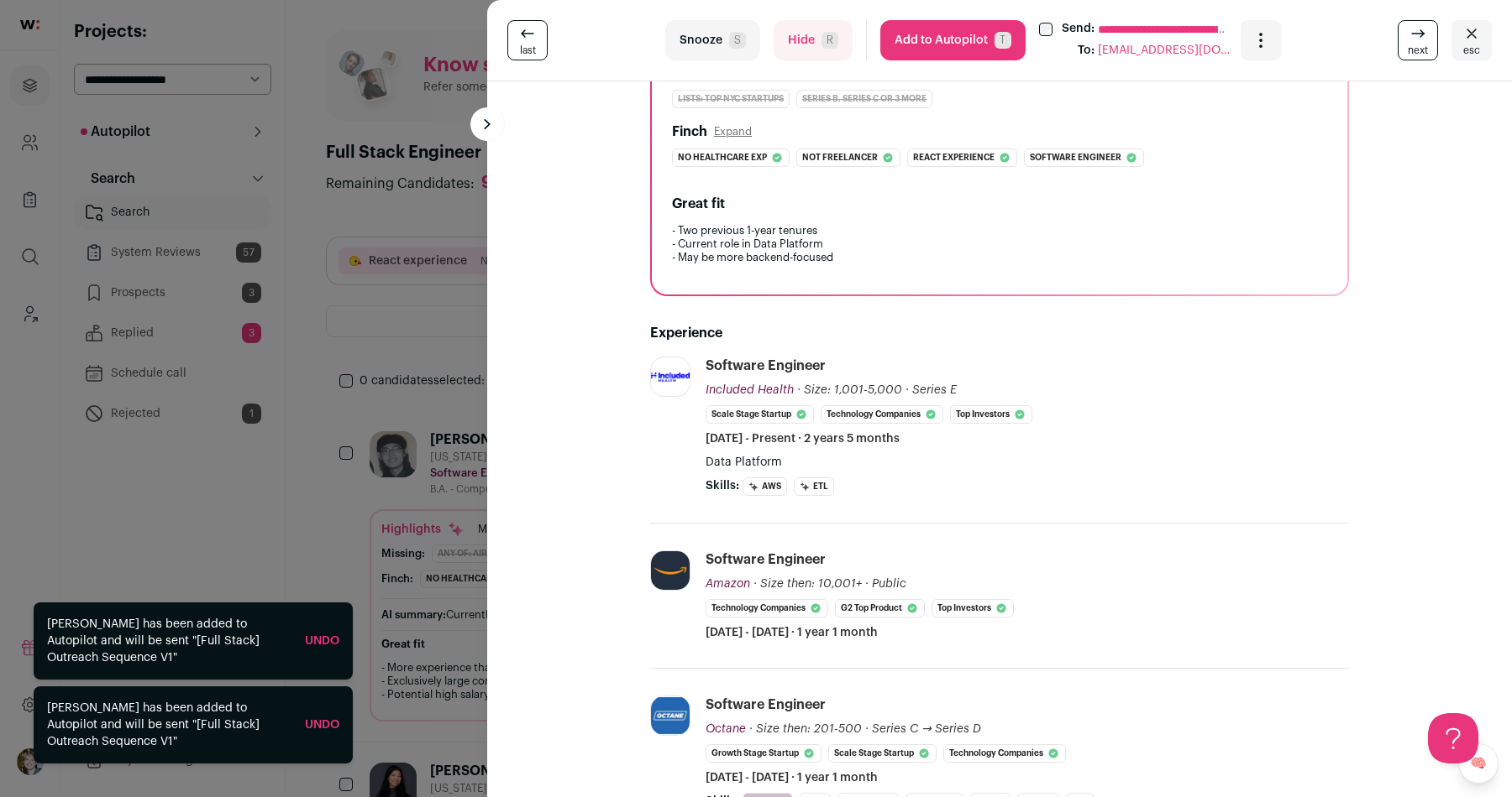
scroll to position [281, 0]
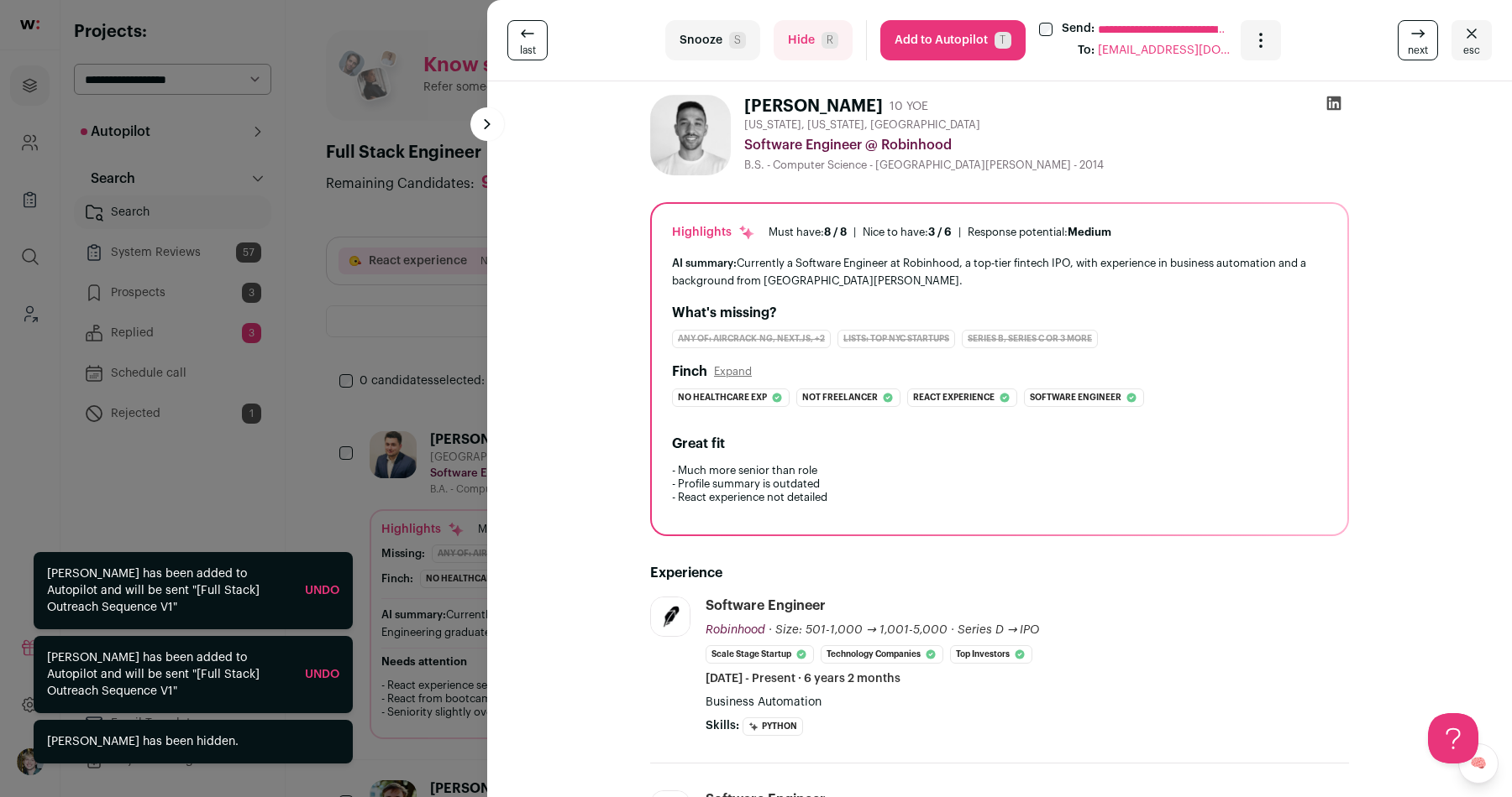
click at [426, 446] on div "**********" at bounding box center [756, 398] width 1512 height 797
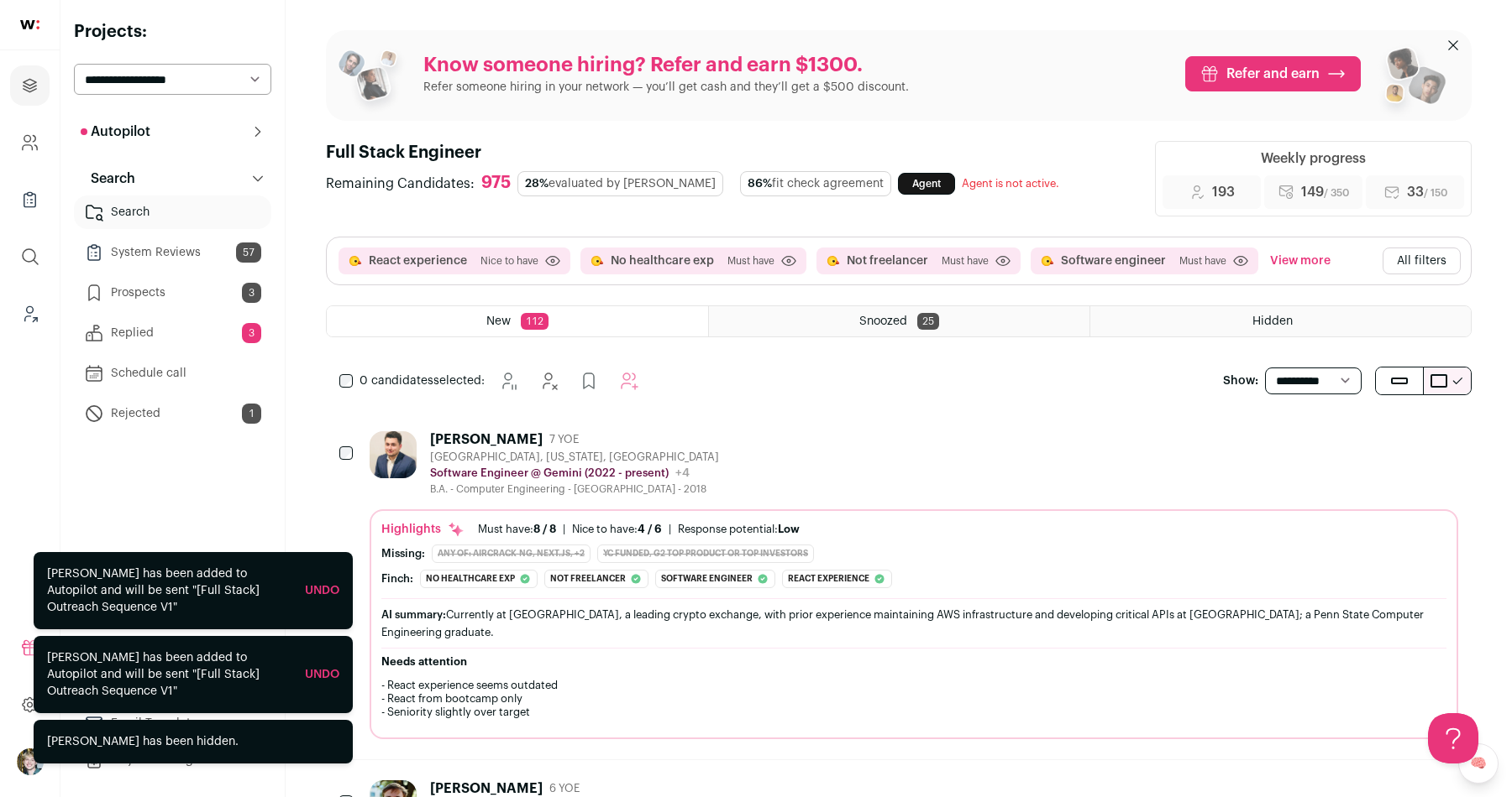
click at [746, 467] on div "Walter Salmeron 7 YOE Jersey City, New Jersey, United States Software Engineer …" at bounding box center [914, 463] width 1088 height 64
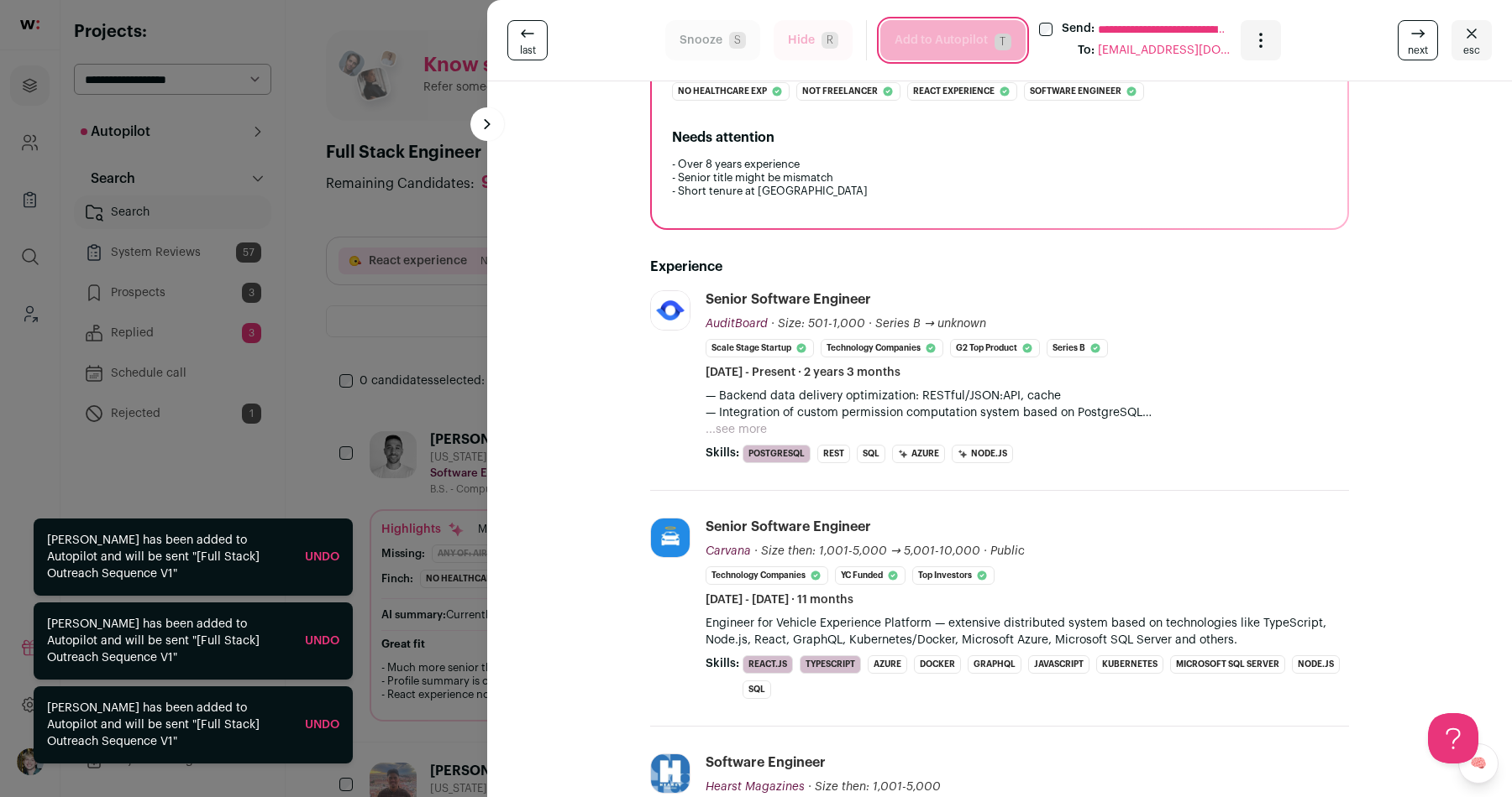
scroll to position [327, 0]
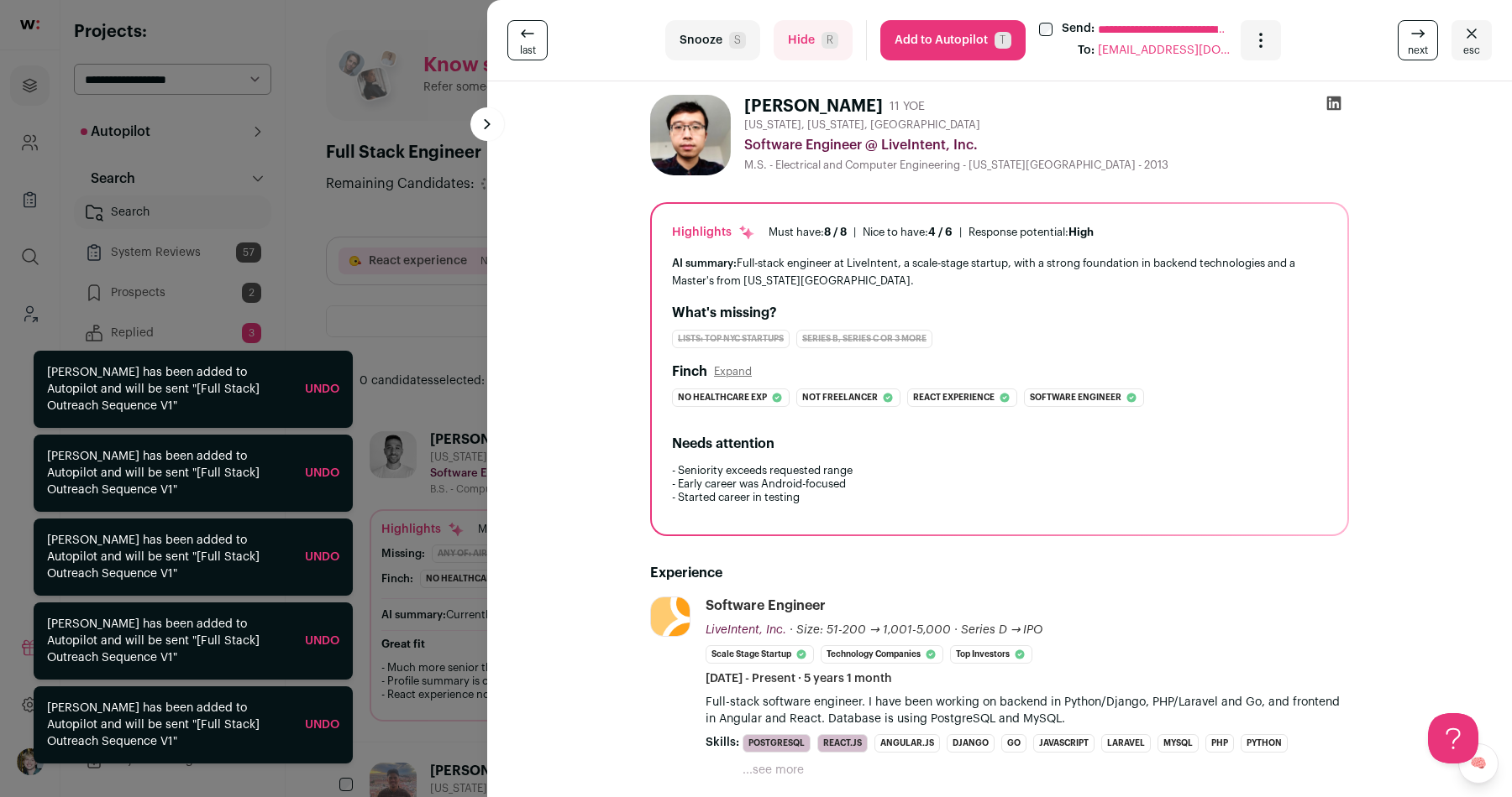
click at [320, 726] on link "Undo" at bounding box center [321, 725] width 34 height 12
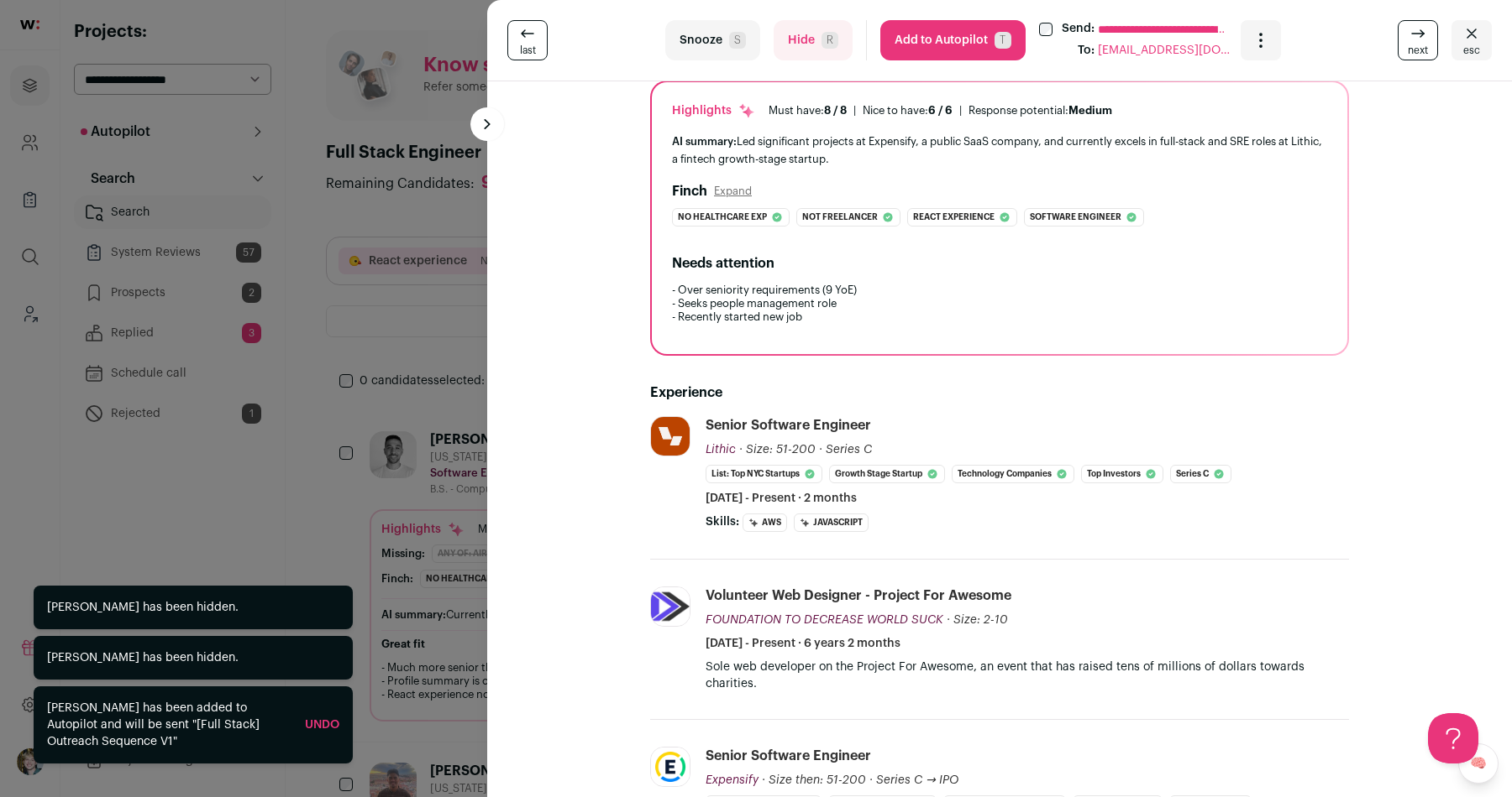
scroll to position [132, 0]
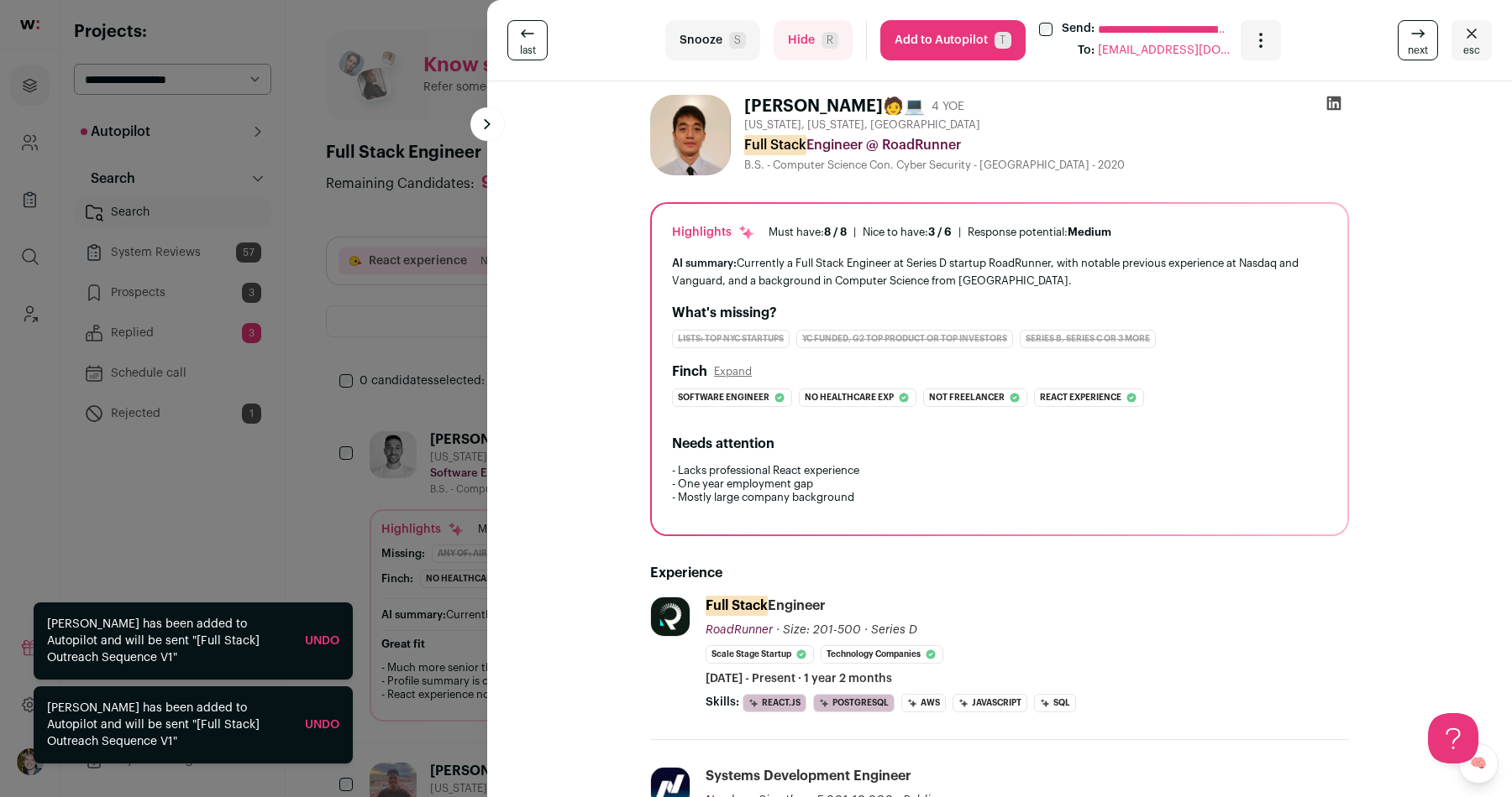
click at [321, 726] on link "Undo" at bounding box center [321, 725] width 34 height 12
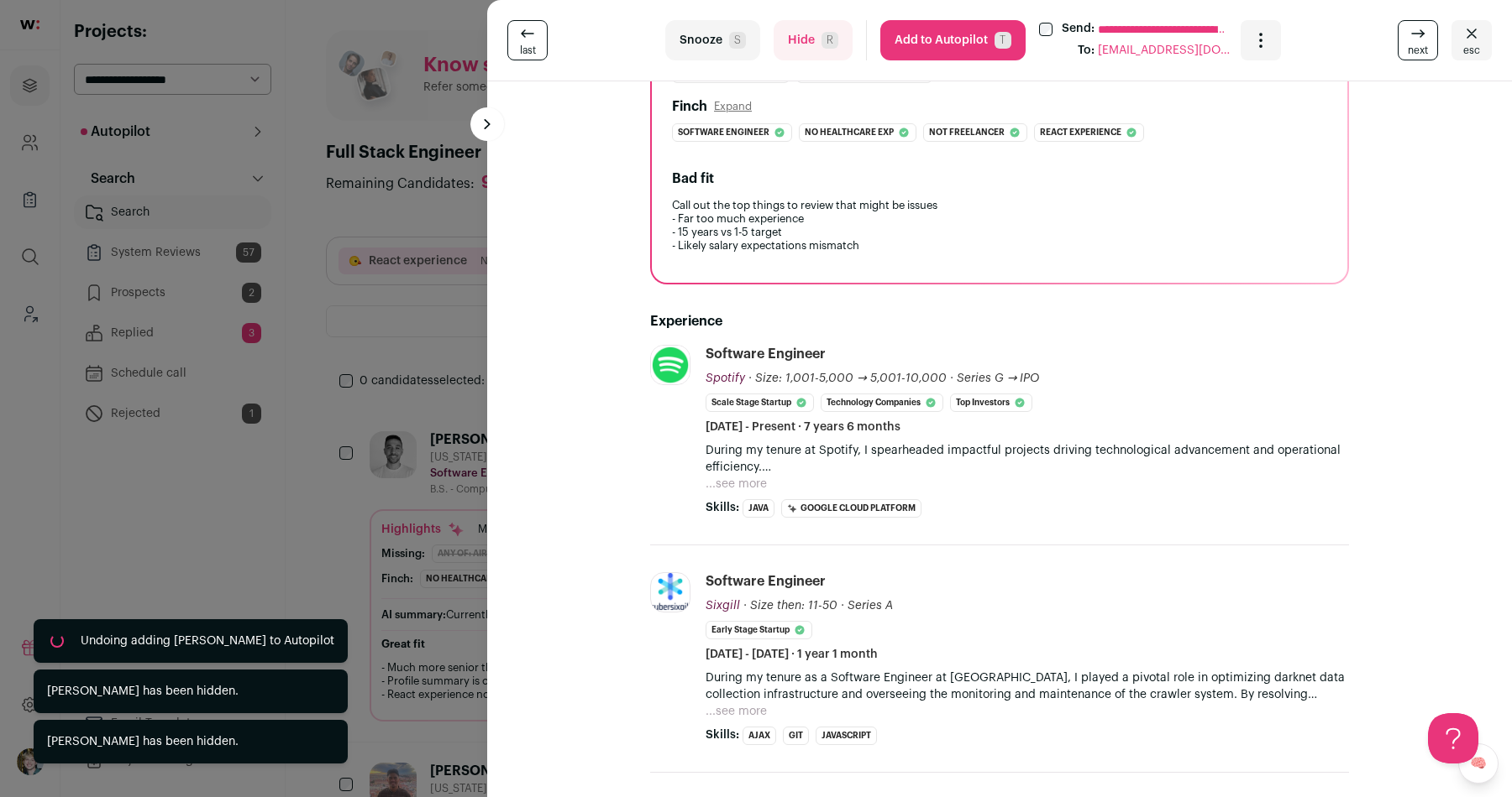
scroll to position [272, 0]
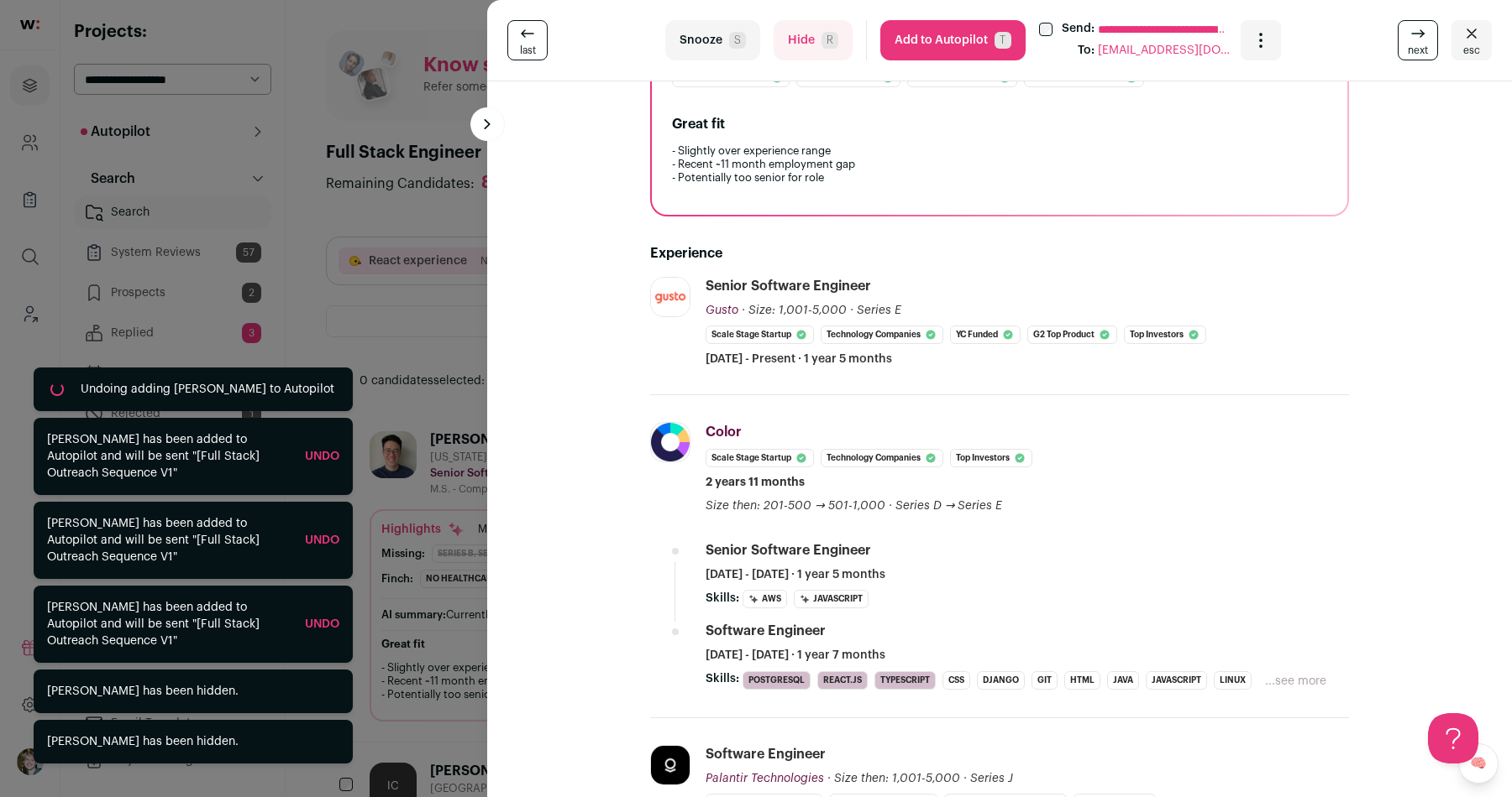
scroll to position [324, 0]
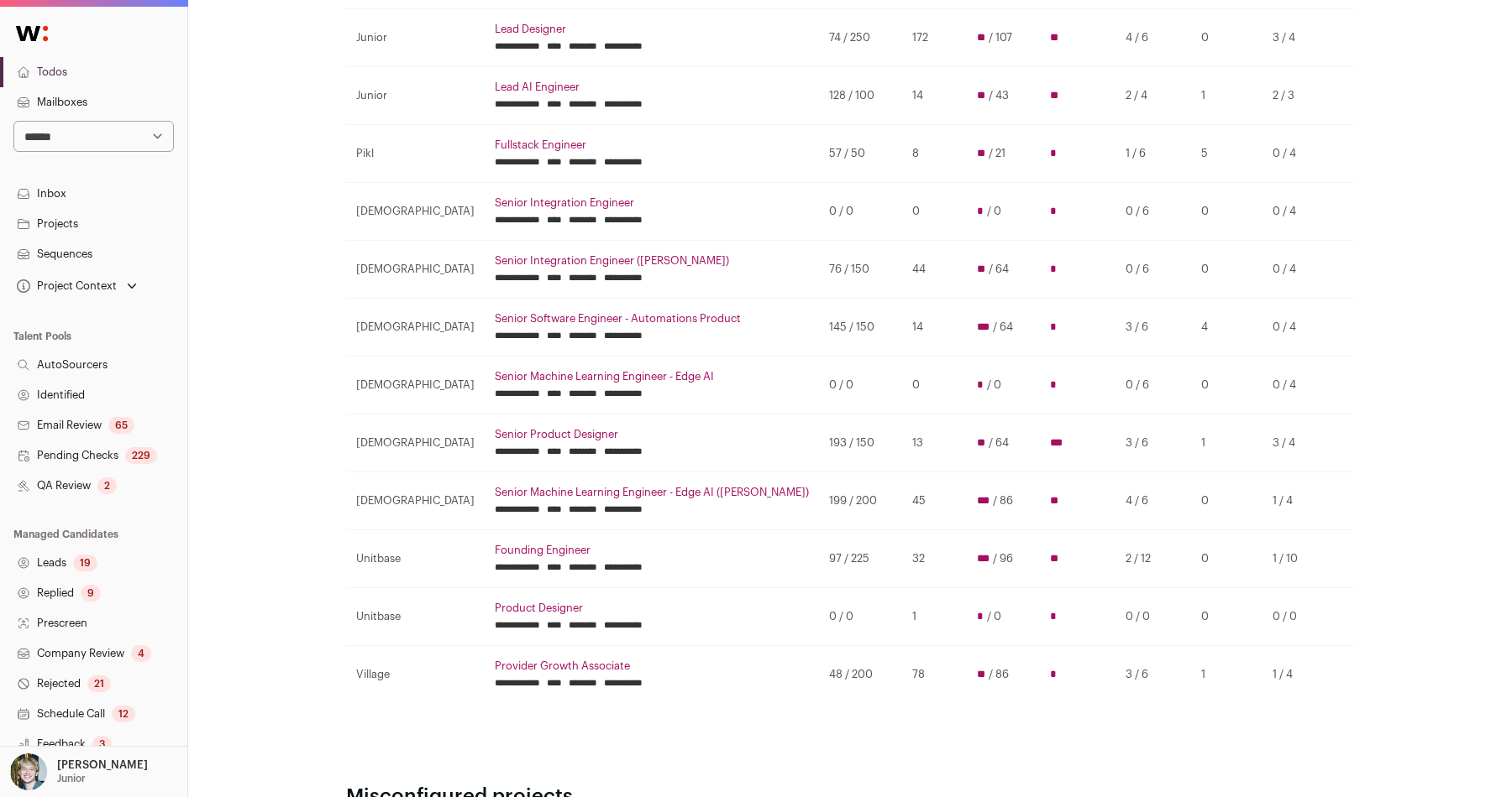
scroll to position [324, 0]
